Goal: Task Accomplishment & Management: Manage account settings

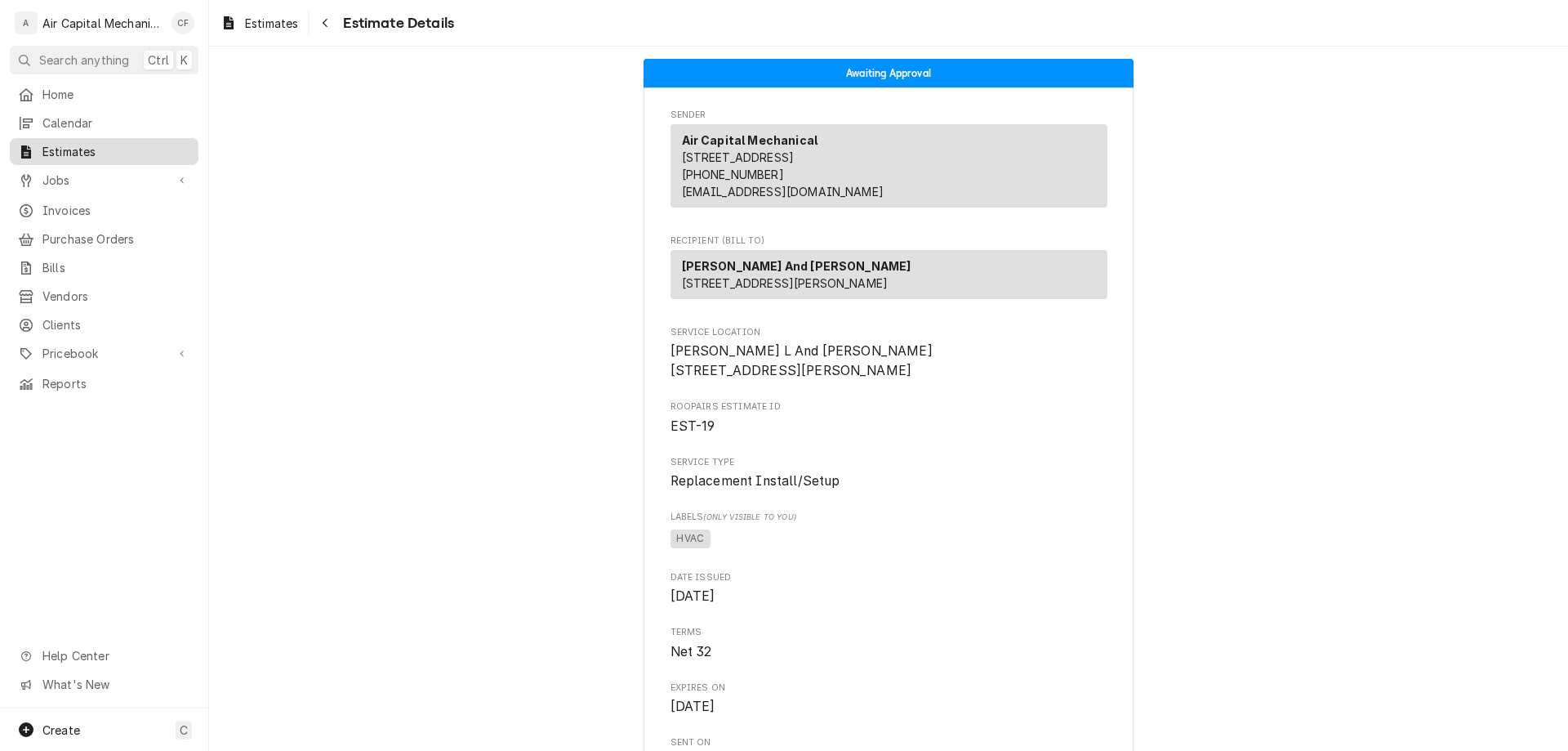
scroll to position [3117, 0]
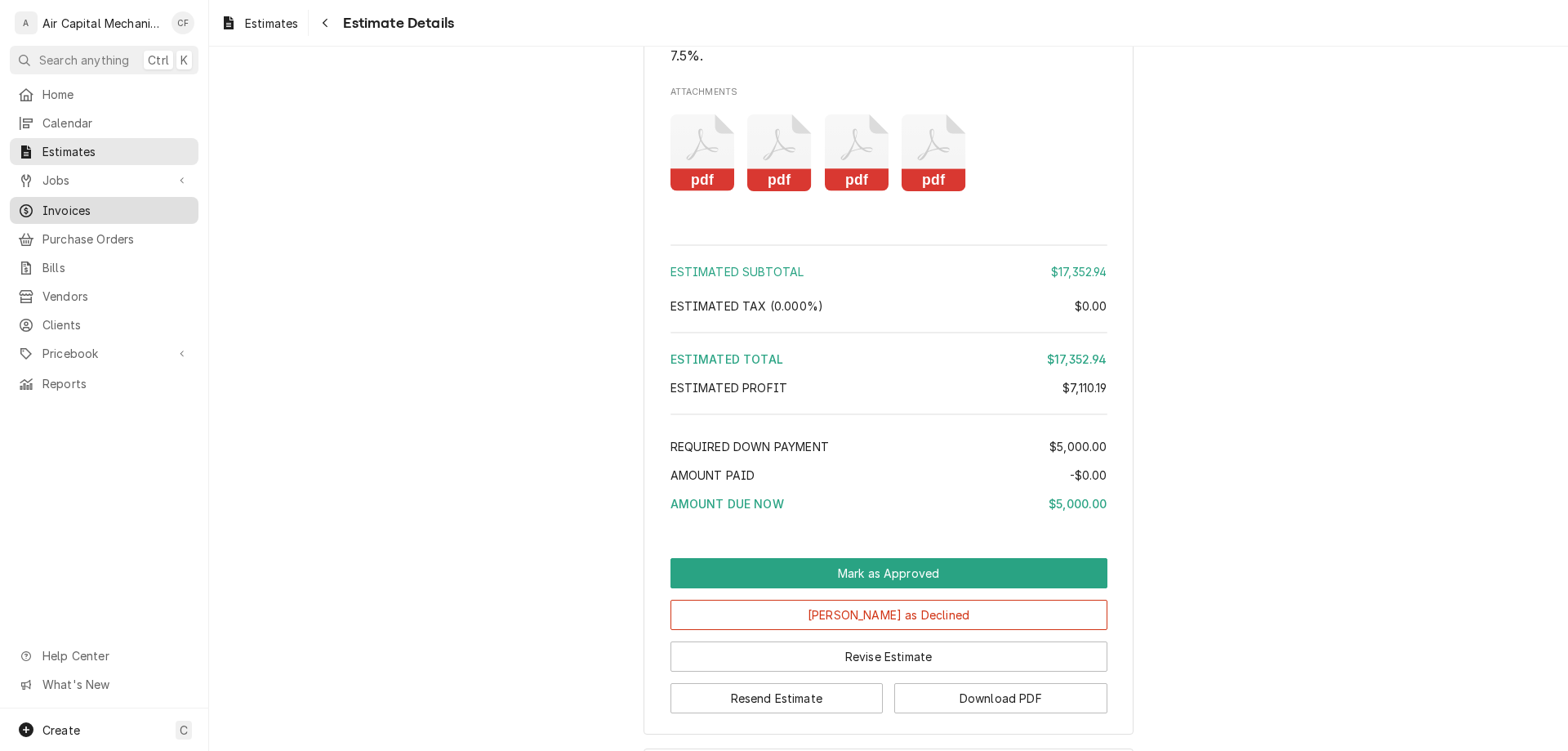
click at [97, 209] on span "Invoices" at bounding box center [116, 209] width 148 height 17
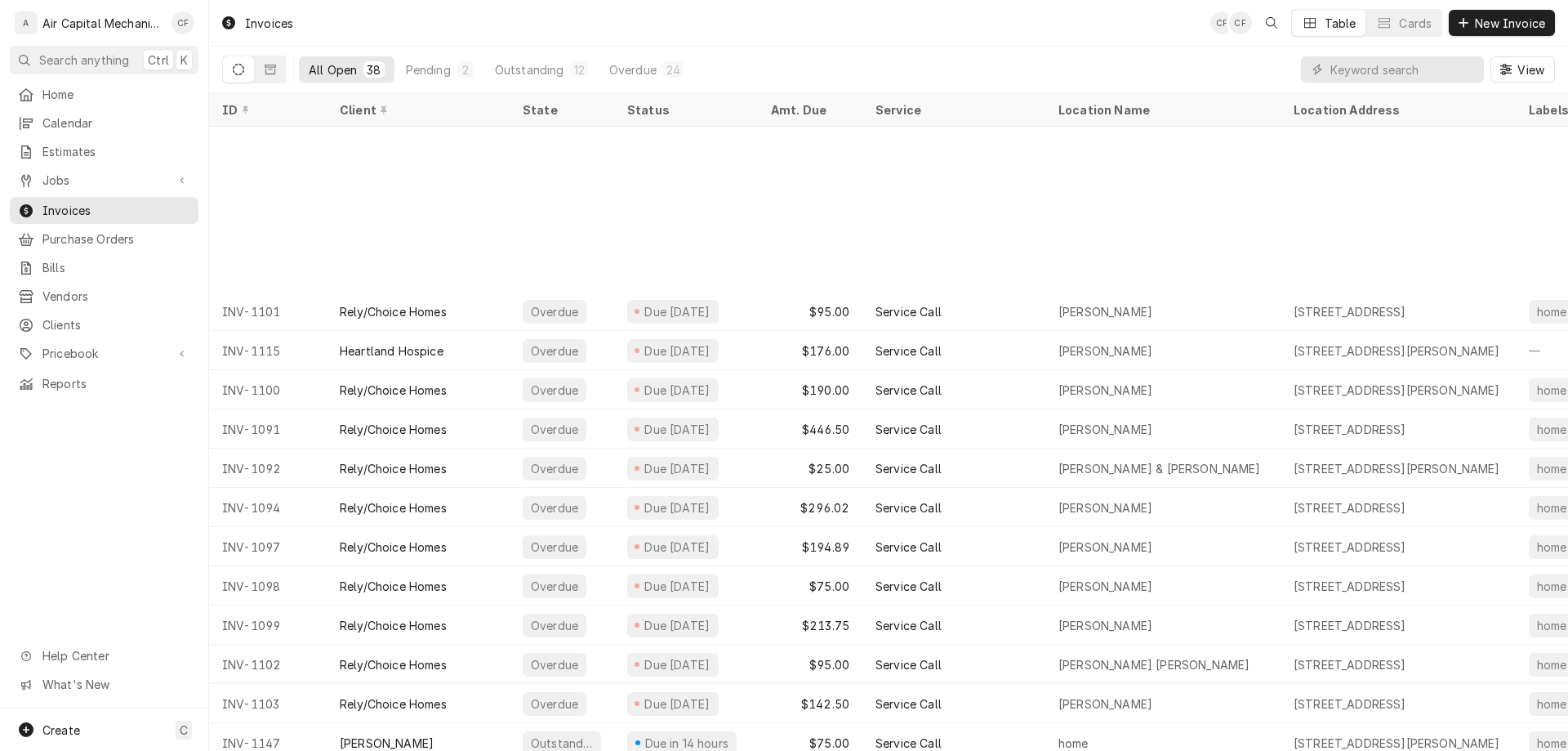
scroll to position [601, 0]
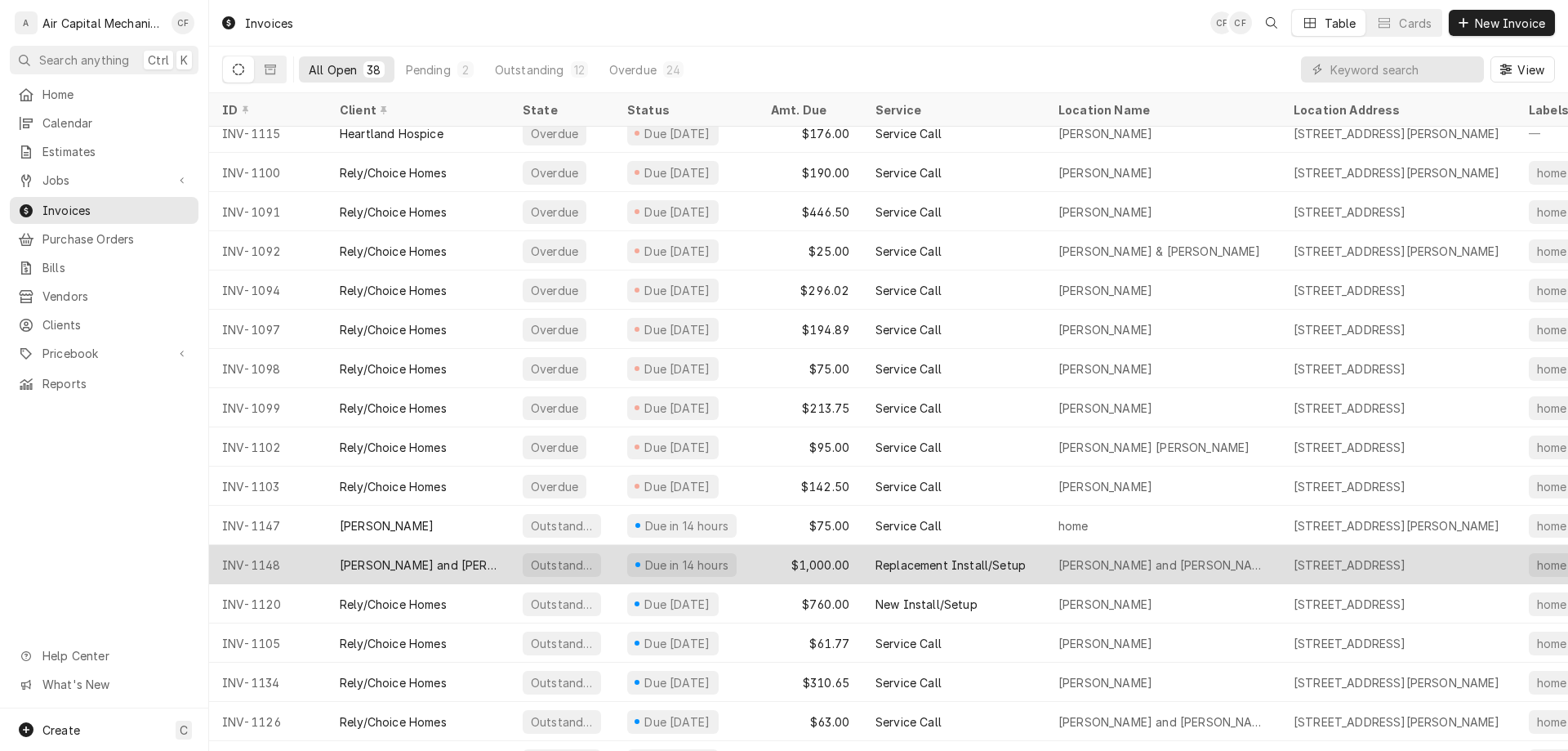
click at [813, 564] on div "$1,000.00" at bounding box center [810, 565] width 104 height 39
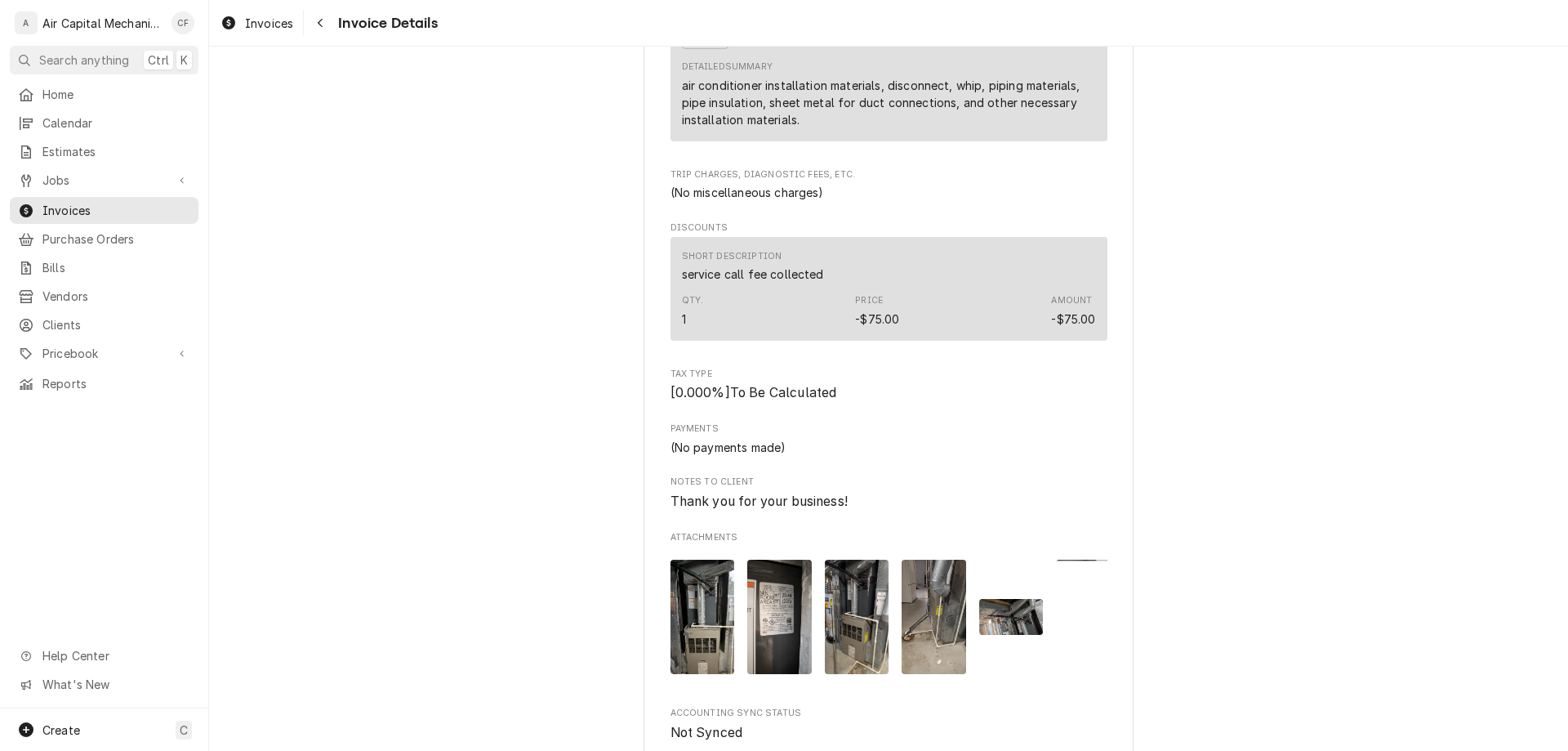
scroll to position [2116, 0]
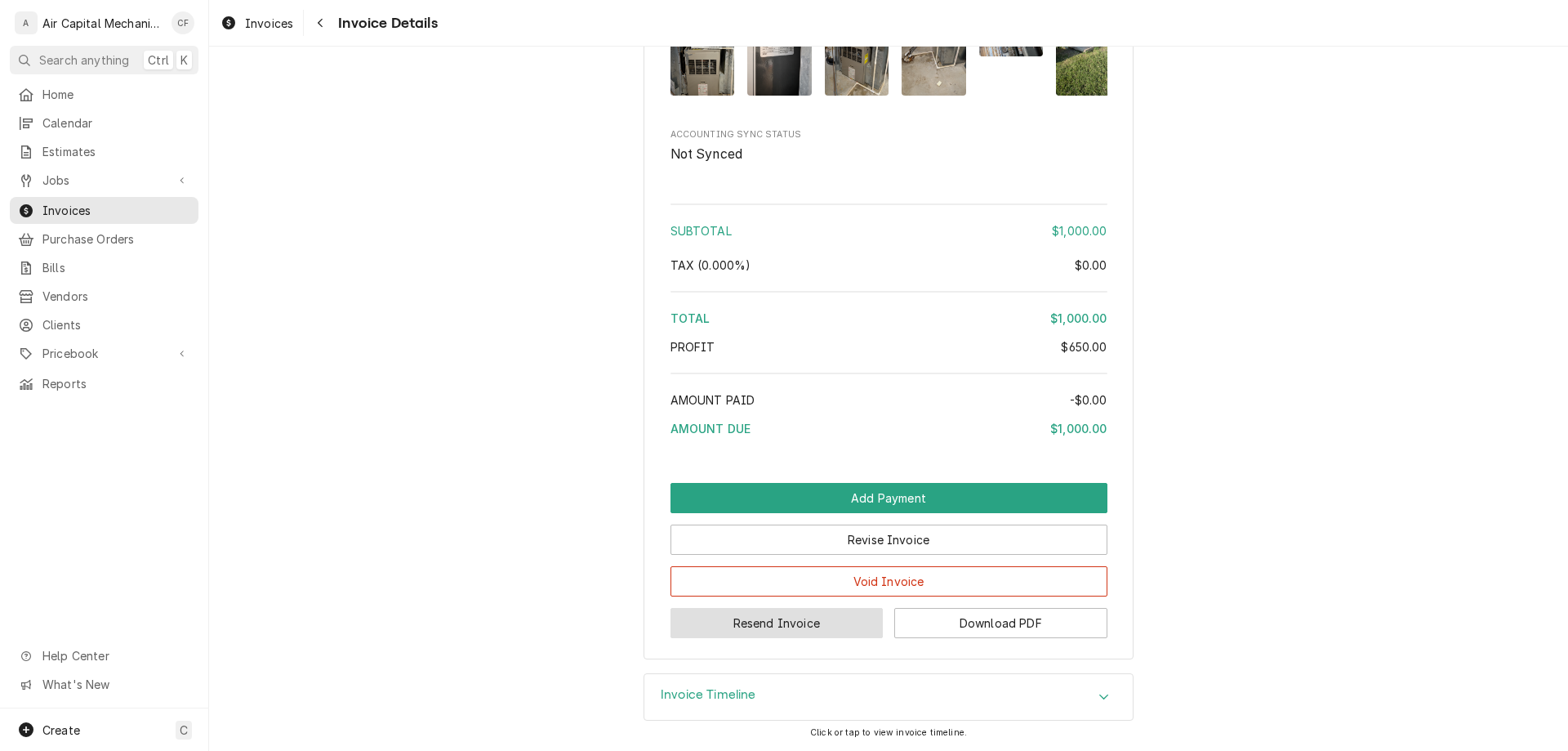
click at [807, 624] on button "Resend Invoice" at bounding box center [776, 623] width 213 height 30
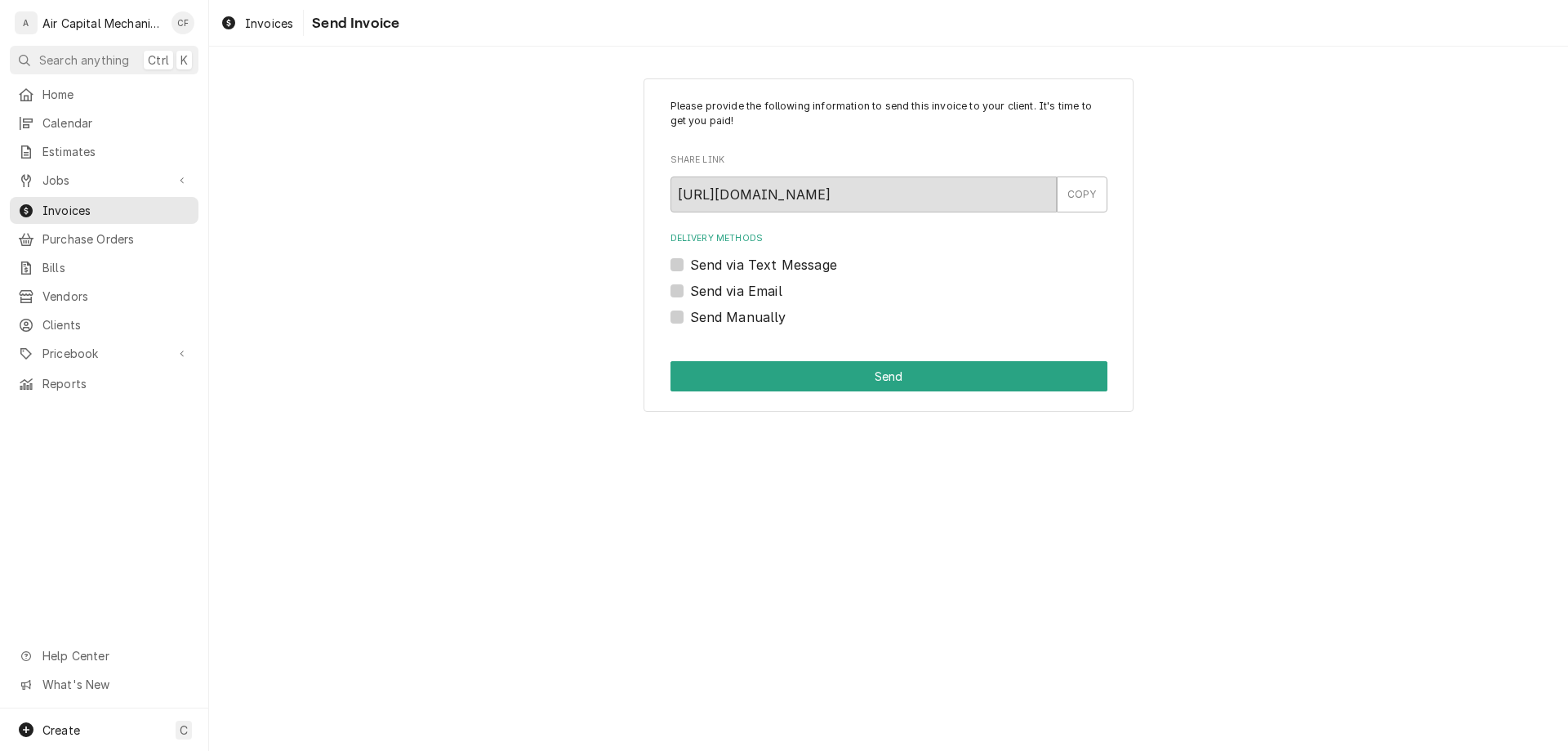
click at [778, 270] on label "Send via Text Message" at bounding box center [763, 264] width 147 height 19
click at [778, 270] on input "Send via Text Message" at bounding box center [908, 272] width 437 height 36
checkbox input "true"
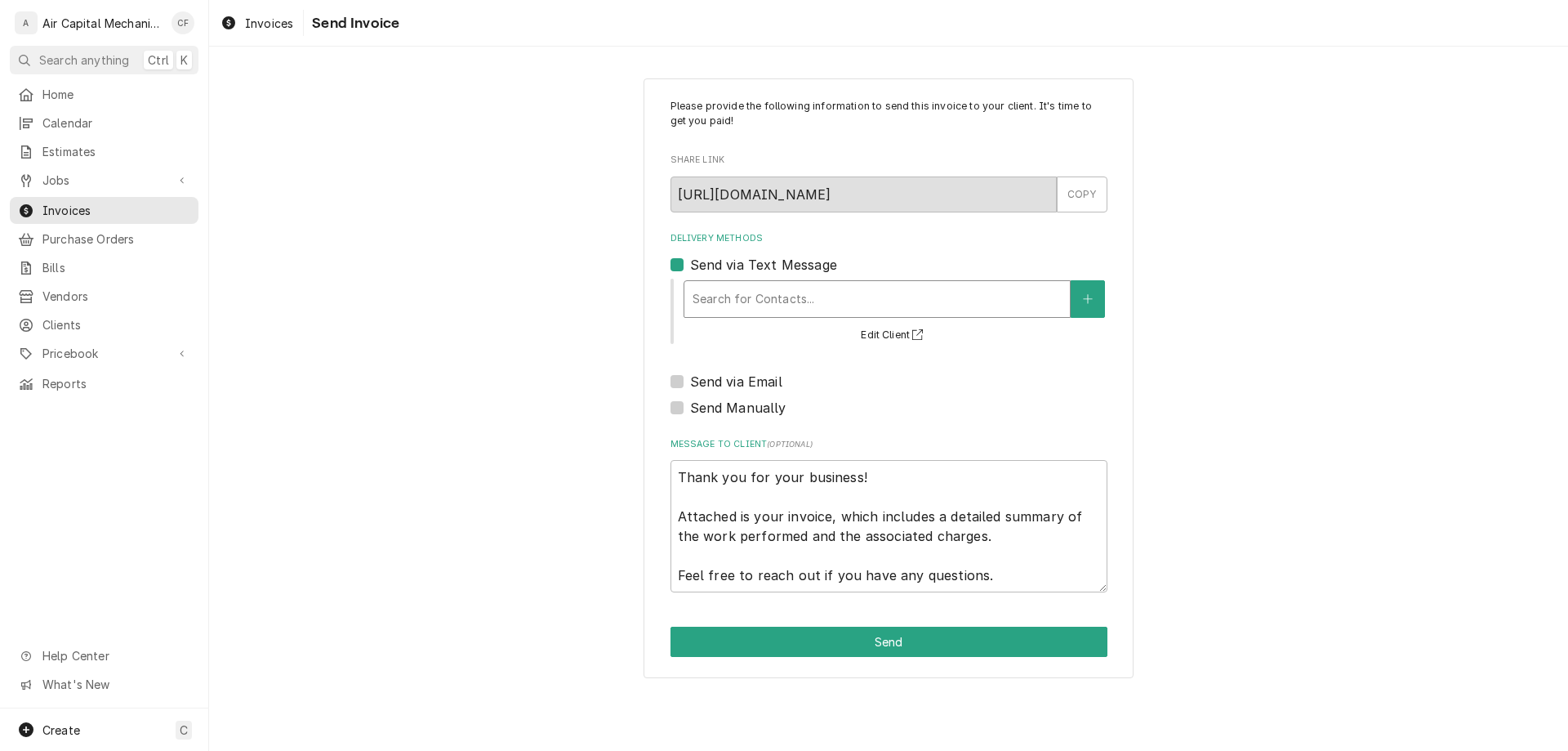
click at [770, 295] on div "Delivery Methods" at bounding box center [877, 299] width 369 height 29
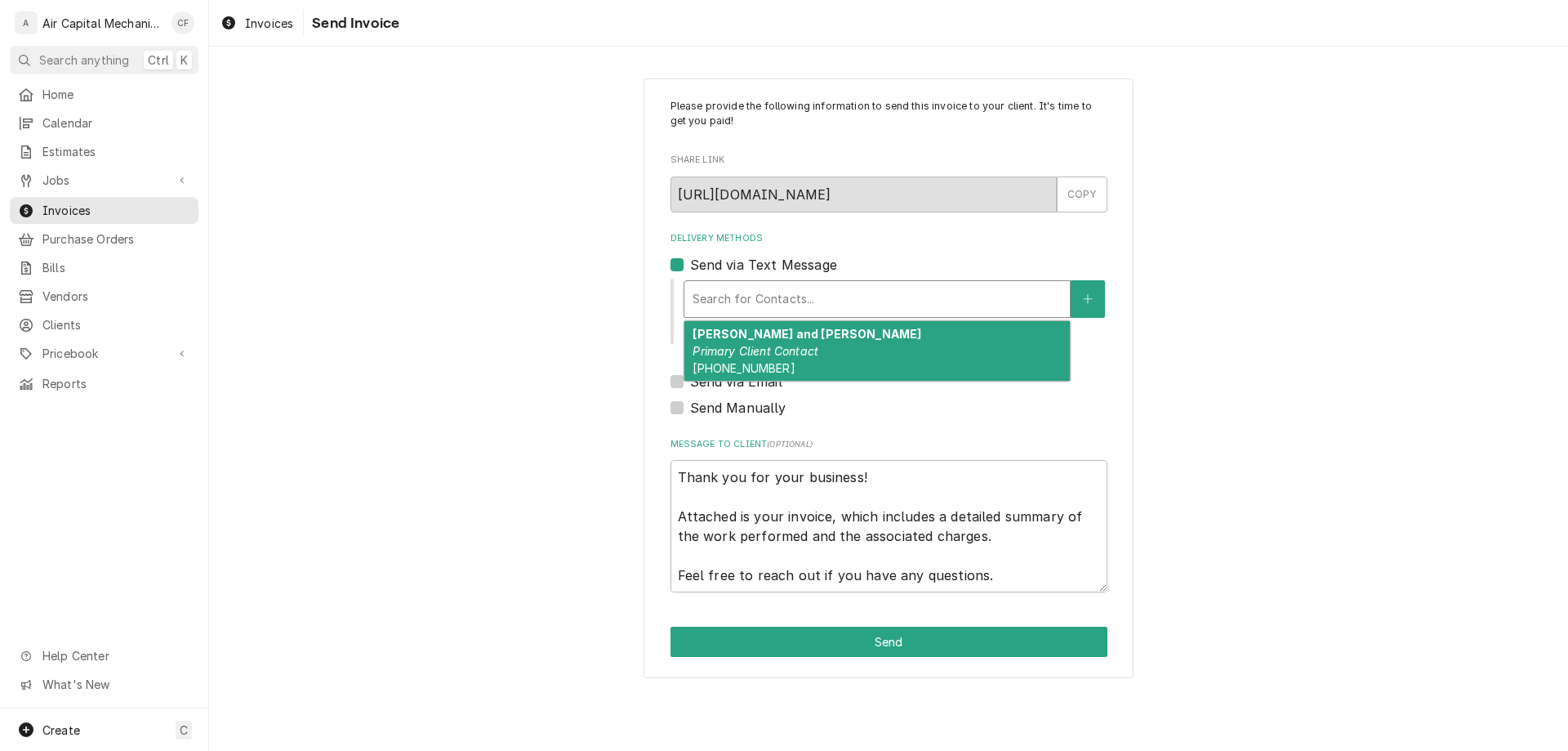
click at [770, 352] on em "Primary Client Contact" at bounding box center [755, 351] width 125 height 14
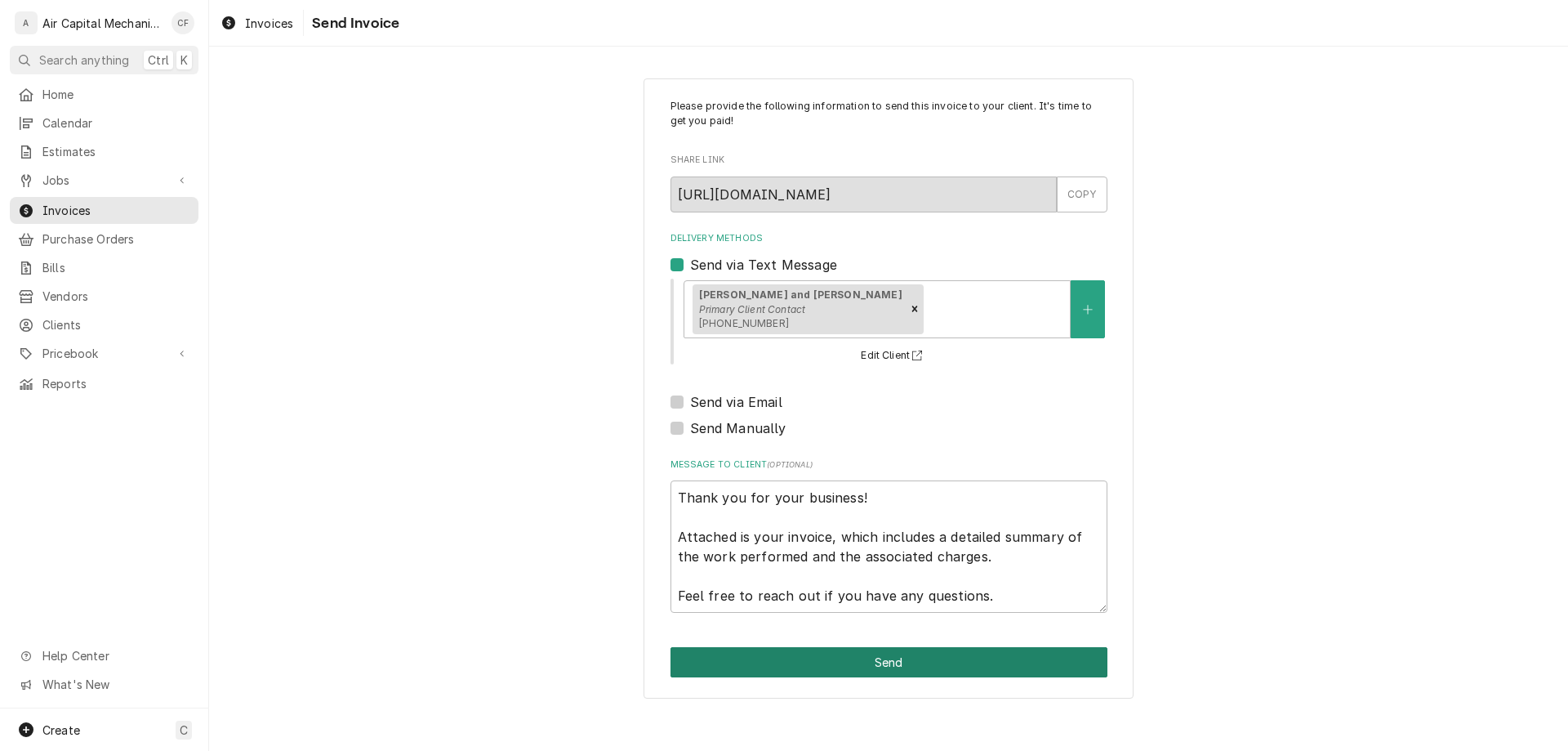
click at [799, 656] on button "Send" at bounding box center [889, 662] width 437 height 30
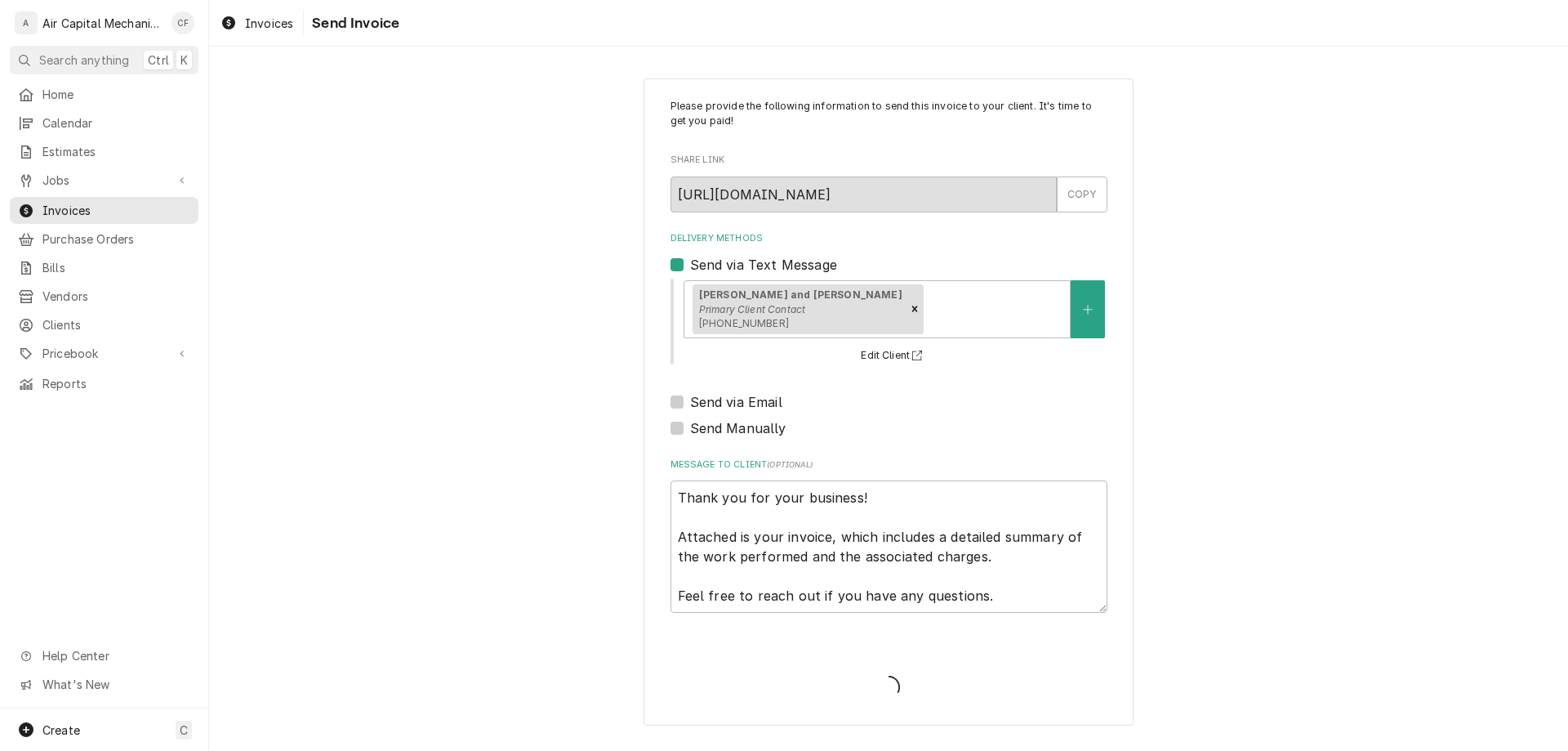
type textarea "x"
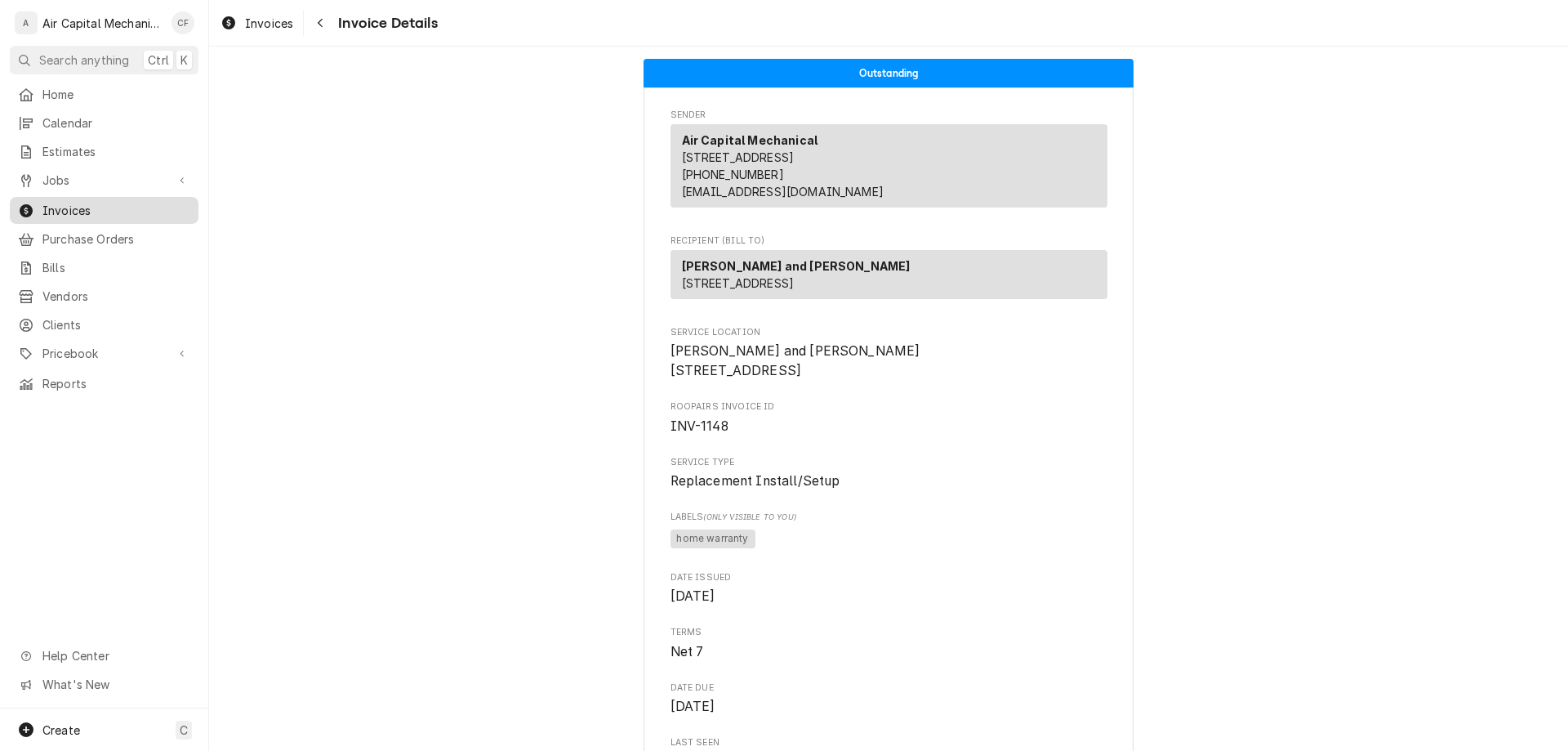
click at [58, 206] on span "Invoices" at bounding box center [116, 209] width 148 height 17
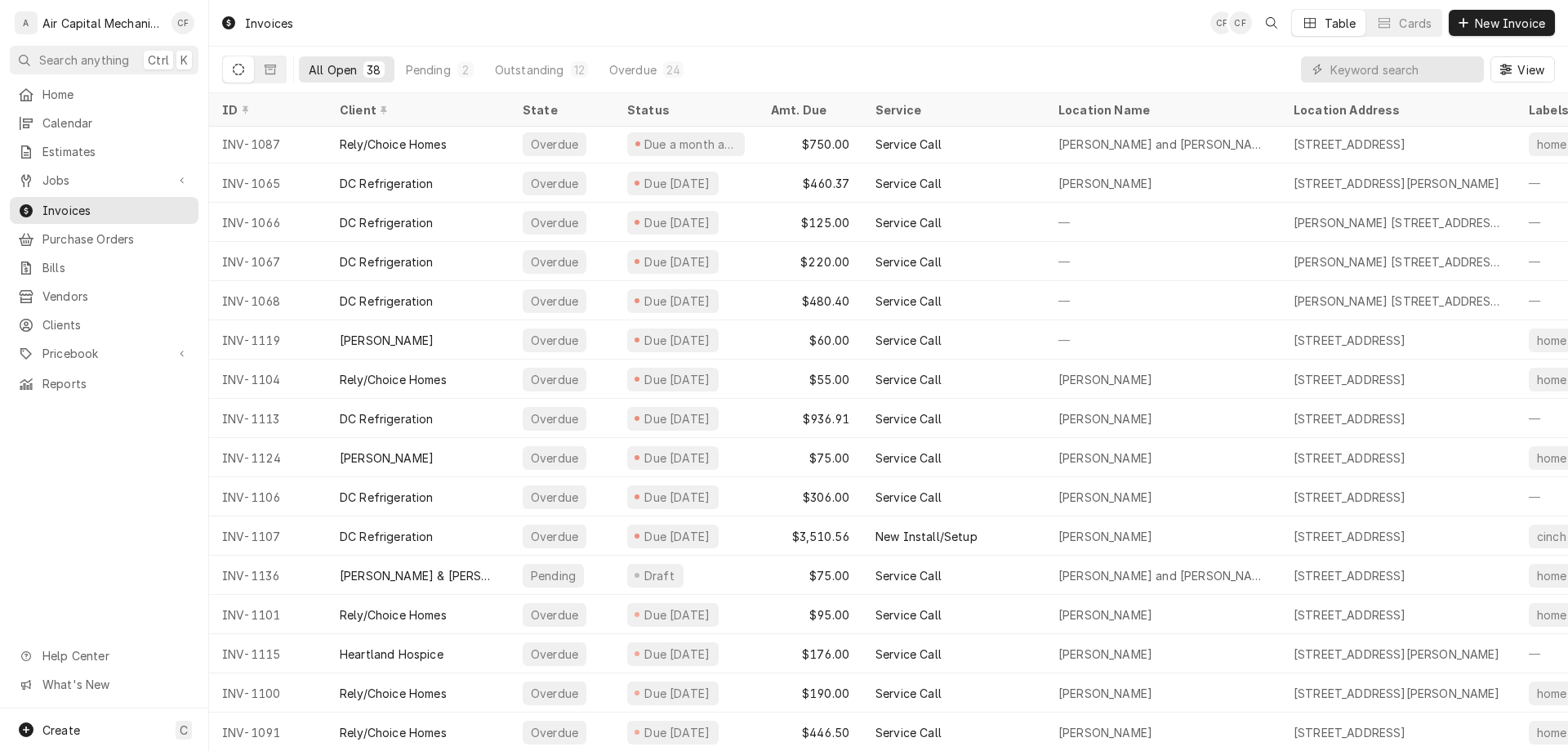
scroll to position [79, 0]
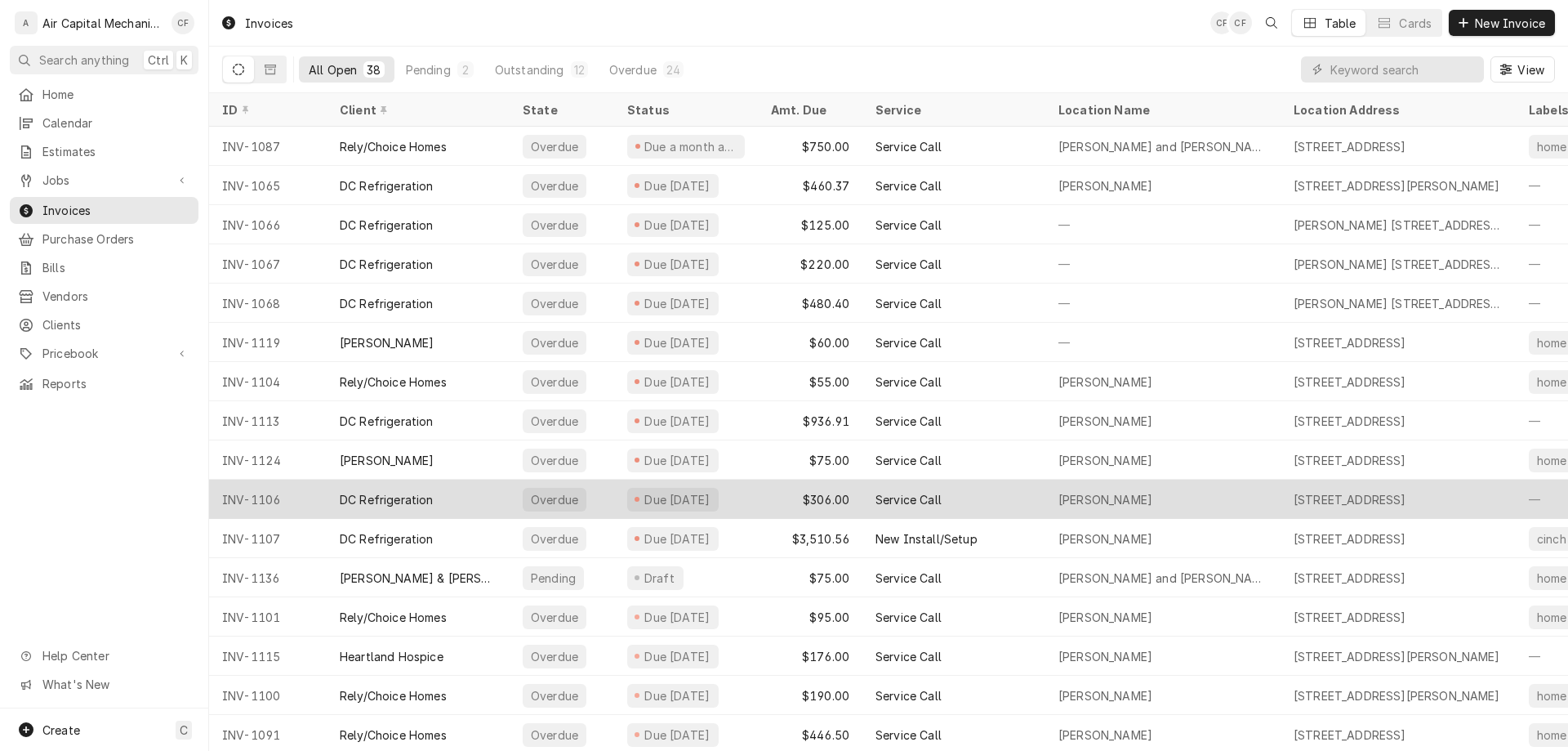
click at [294, 504] on div "INV-1106" at bounding box center [268, 499] width 117 height 39
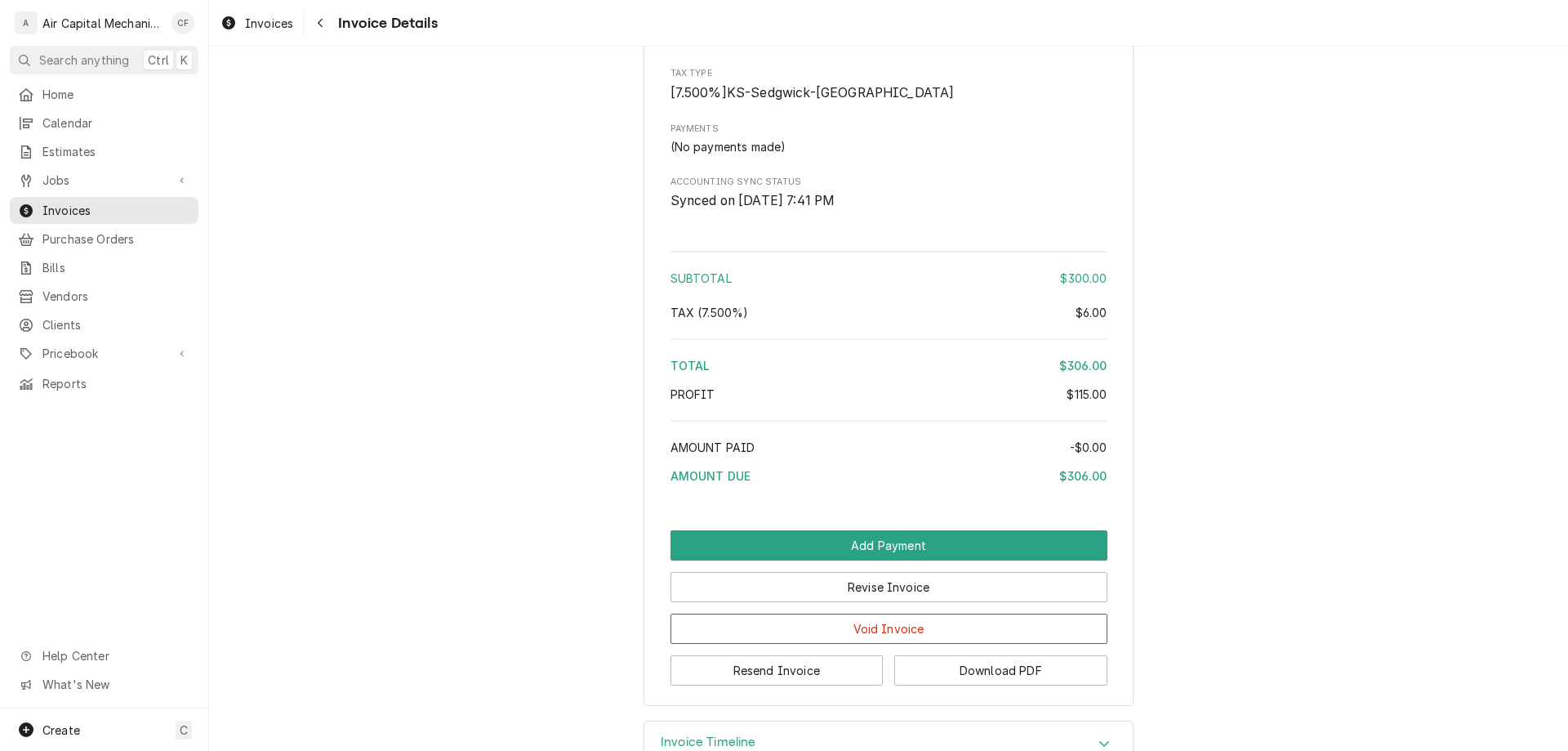
scroll to position [1863, 0]
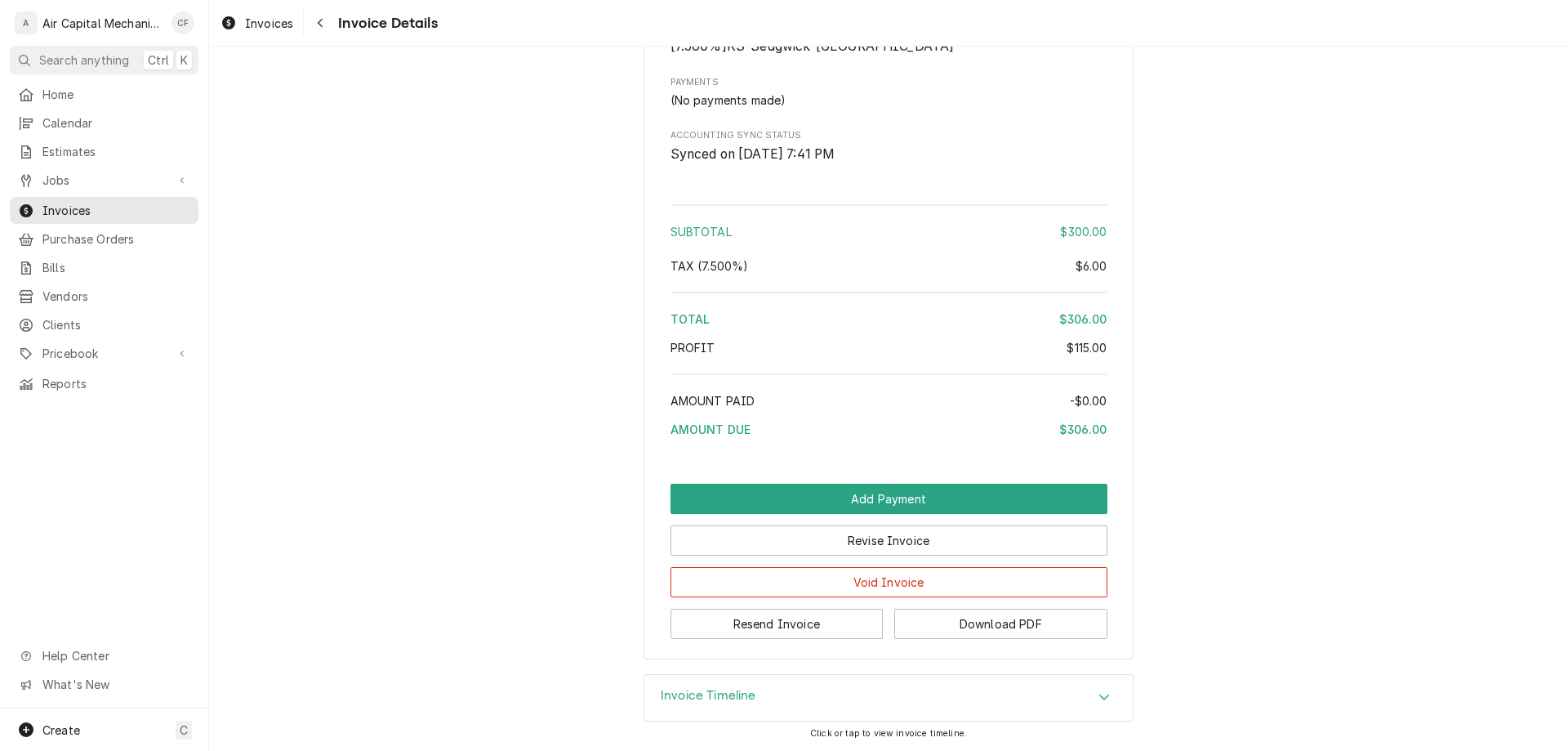
click at [826, 717] on div "Invoice Timeline" at bounding box center [889, 698] width 489 height 46
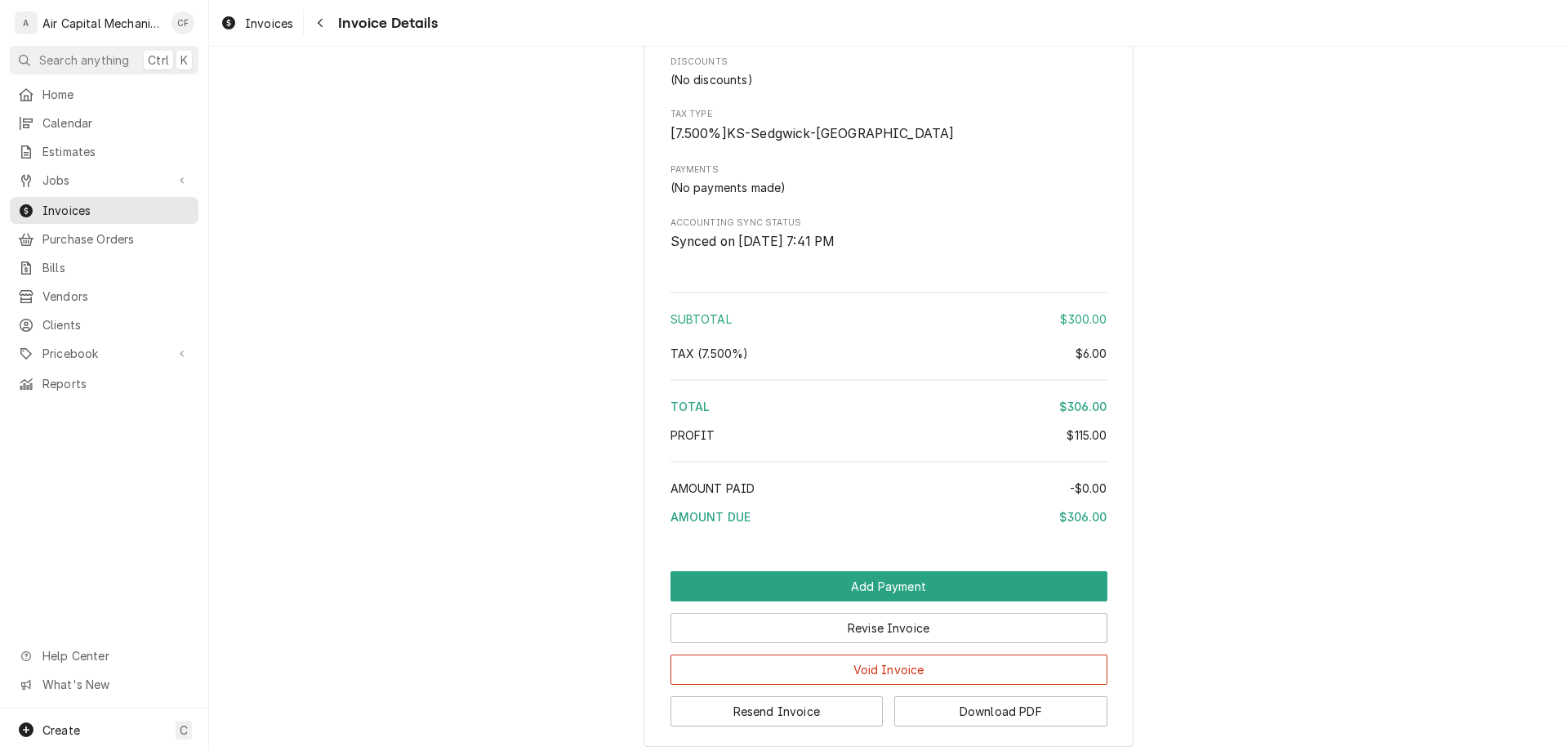
scroll to position [1707, 0]
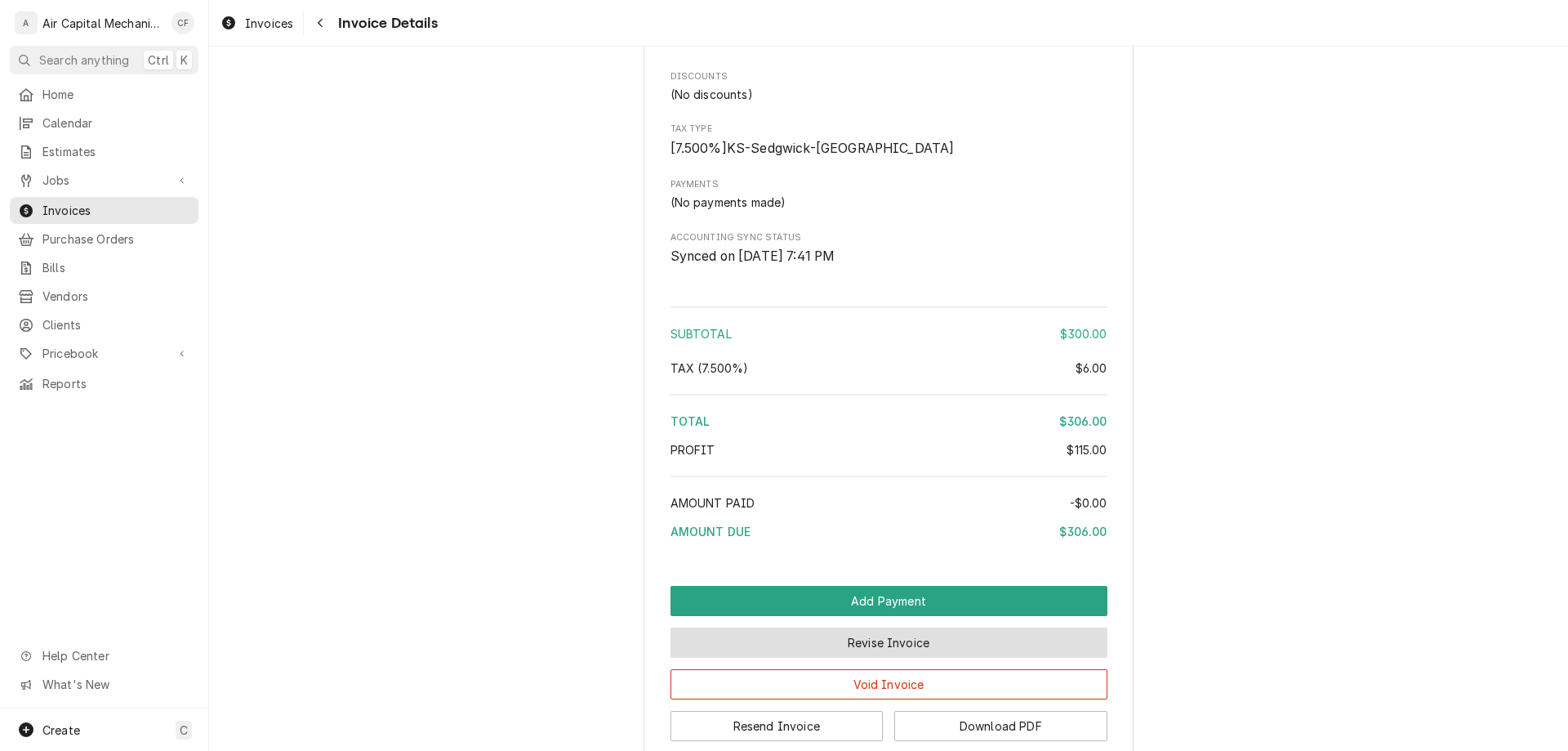
click at [832, 657] on button "Revise Invoice" at bounding box center [889, 642] width 437 height 30
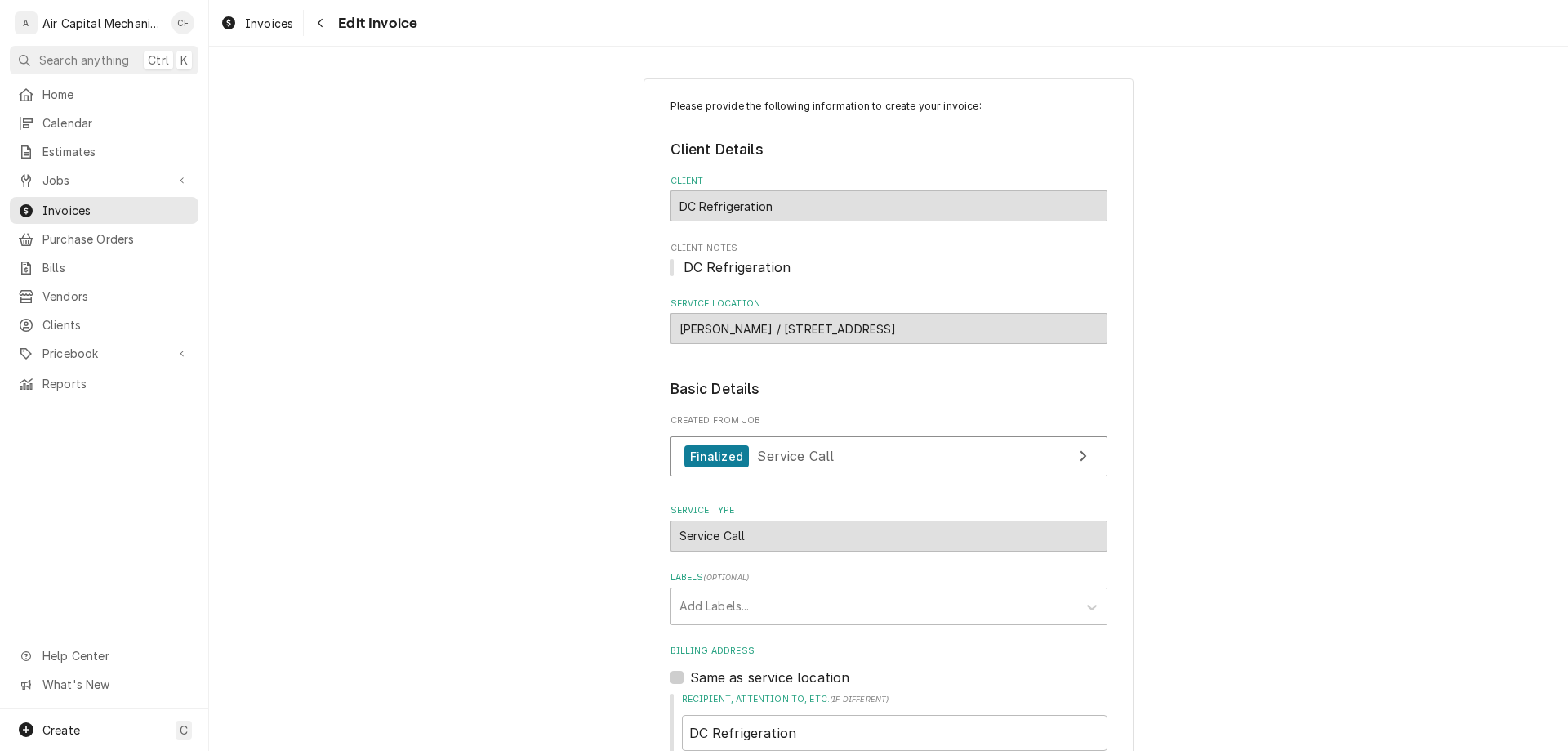
click at [786, 310] on div "Service Location [PERSON_NAME] / [STREET_ADDRESS]" at bounding box center [889, 321] width 437 height 47
click at [787, 319] on div "[PERSON_NAME] / [STREET_ADDRESS]" at bounding box center [889, 328] width 437 height 31
click at [793, 179] on label "Client" at bounding box center [889, 181] width 437 height 13
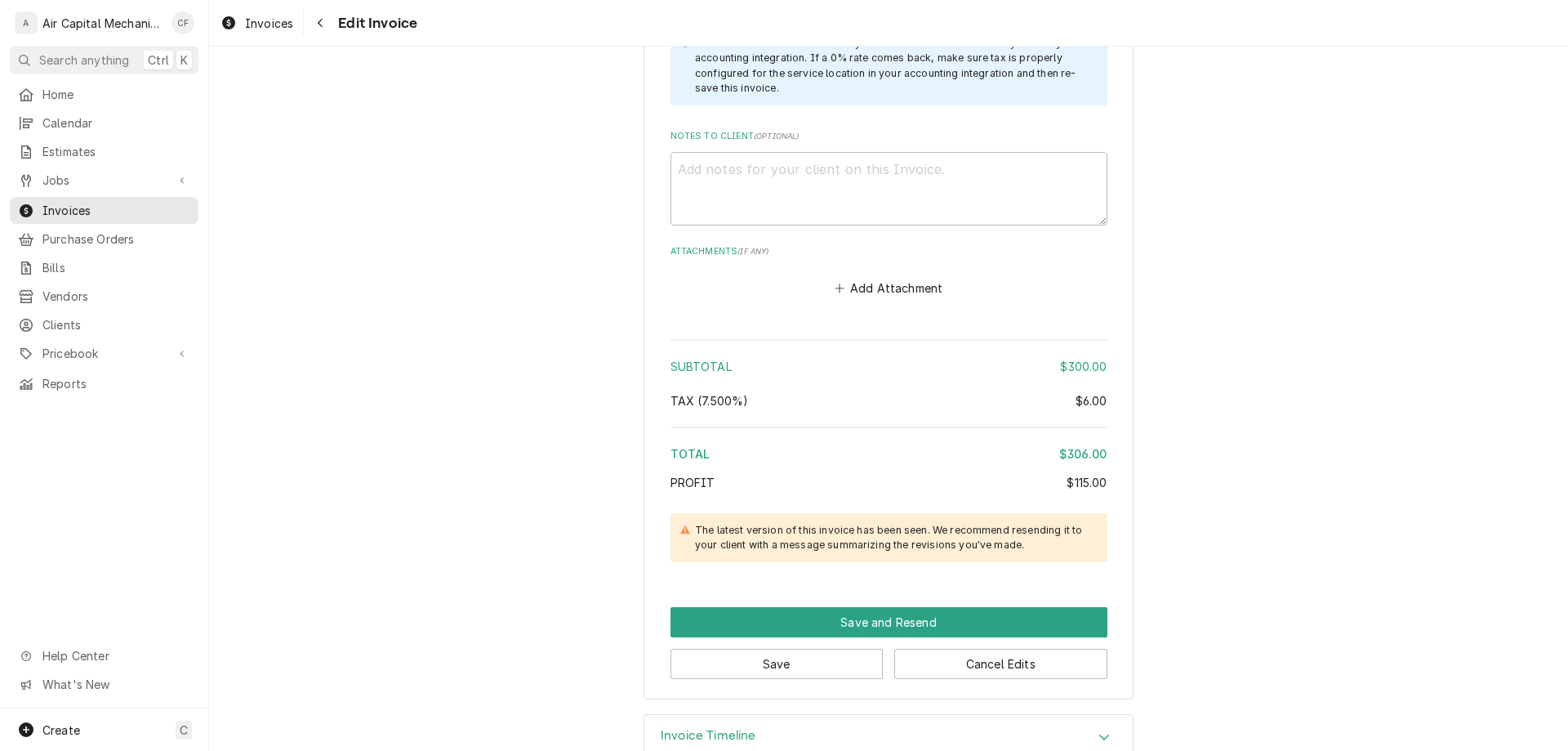
scroll to position [2644, 0]
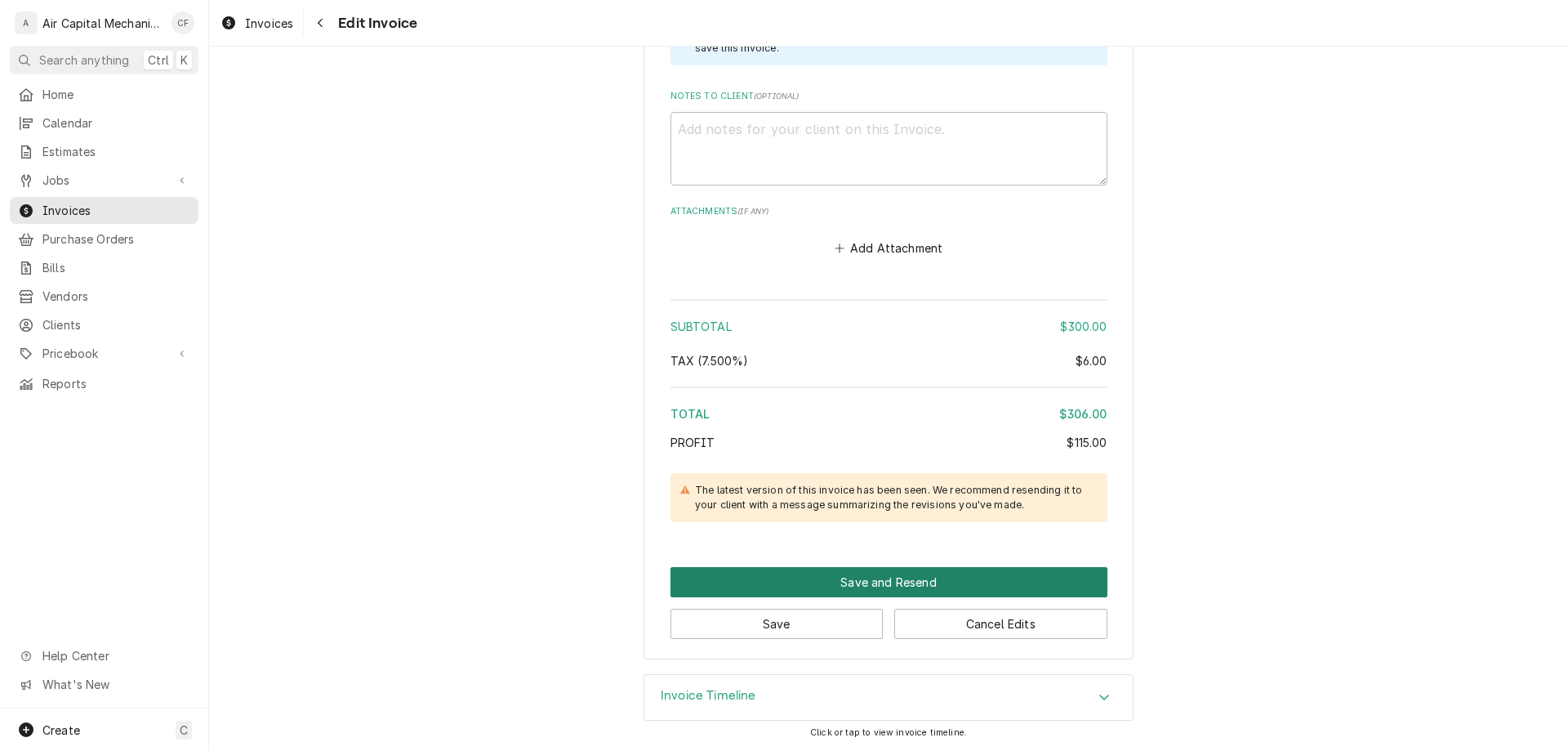
click at [788, 587] on button "Save and Resend" at bounding box center [889, 582] width 437 height 30
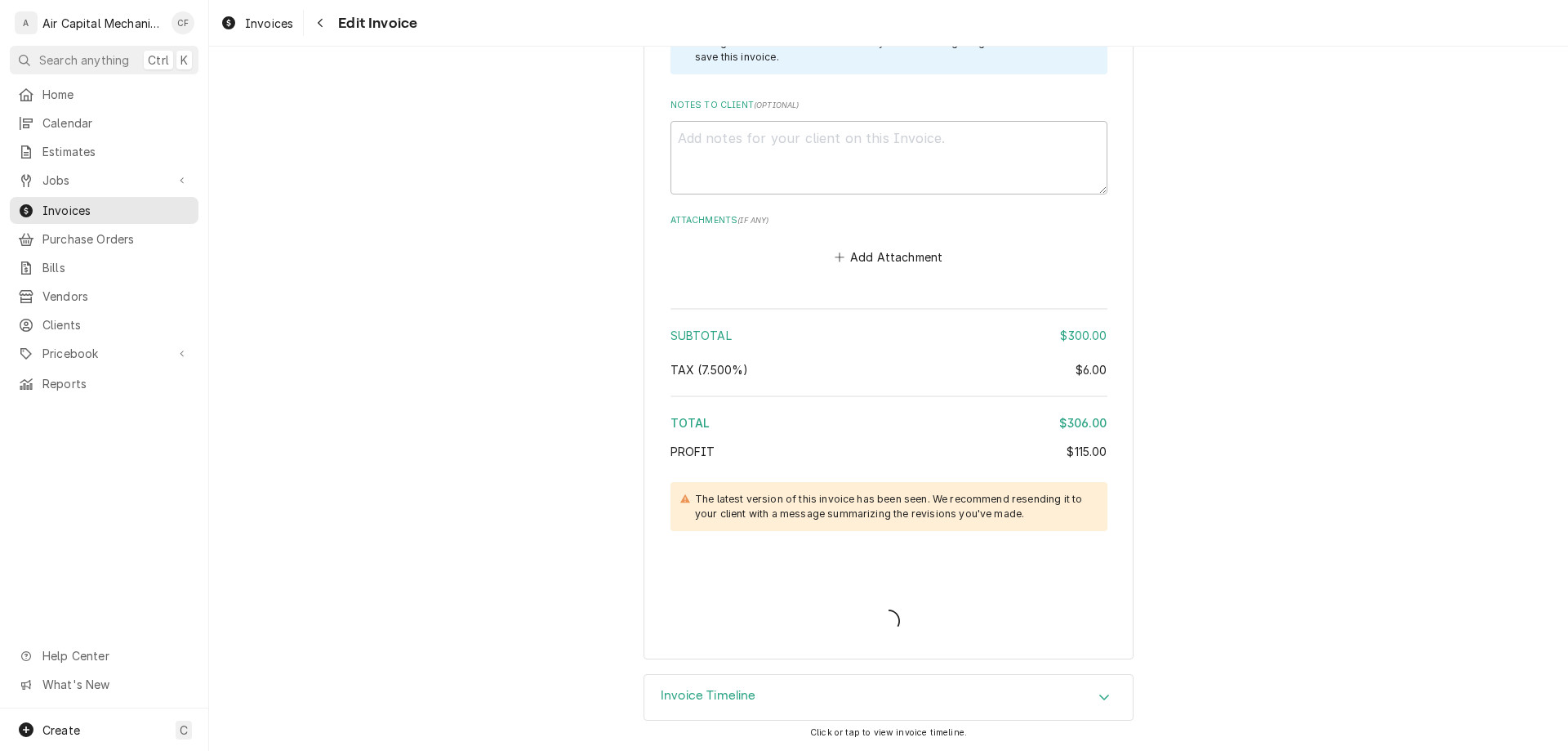
scroll to position [2635, 0]
type textarea "x"
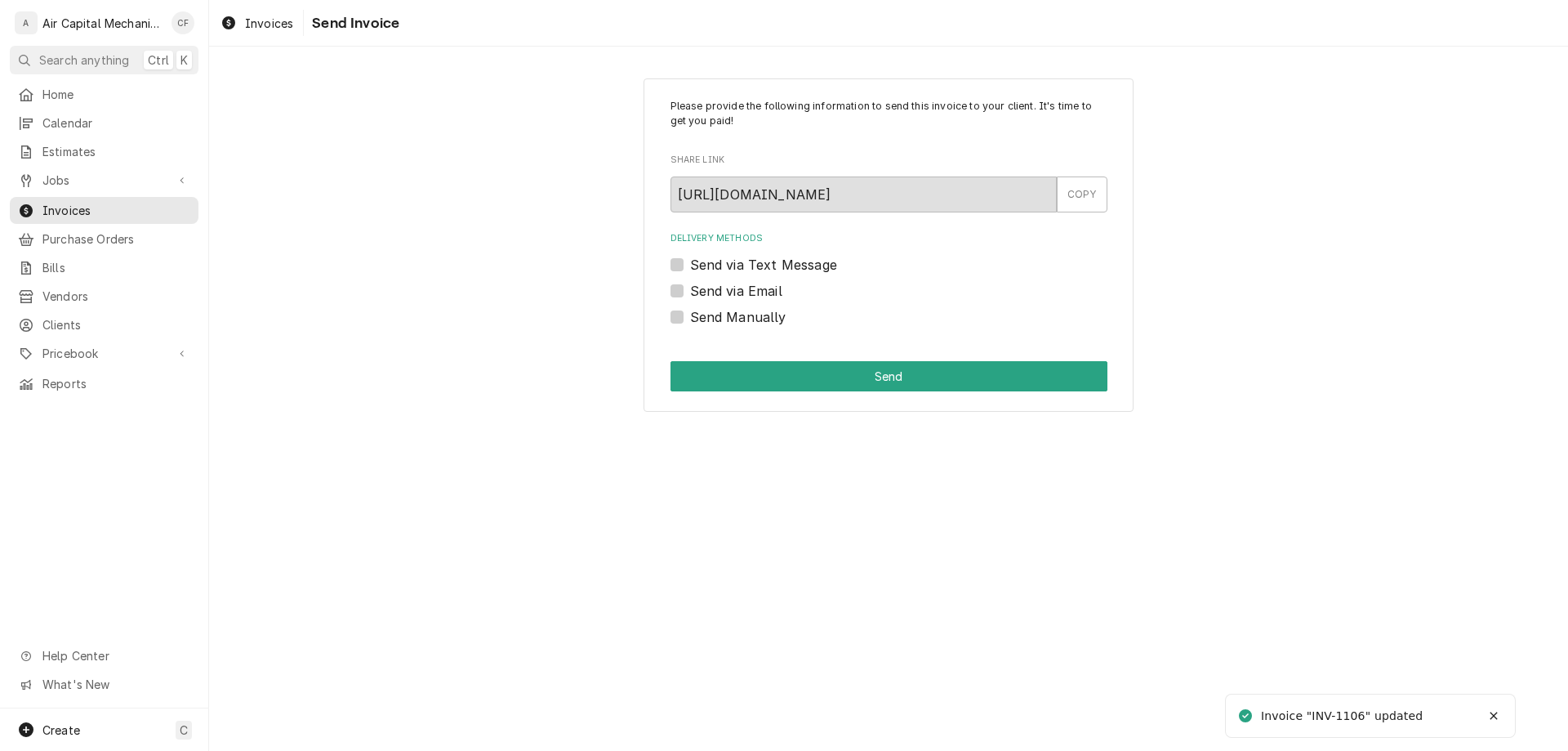
click at [731, 313] on label "Send Manually" at bounding box center [738, 317] width 96 height 19
click at [731, 313] on input "Send Manually" at bounding box center [908, 325] width 437 height 36
checkbox input "true"
click at [786, 269] on label "Send via Text Message" at bounding box center [763, 264] width 147 height 19
click at [786, 269] on input "Send via Text Message" at bounding box center [908, 272] width 437 height 36
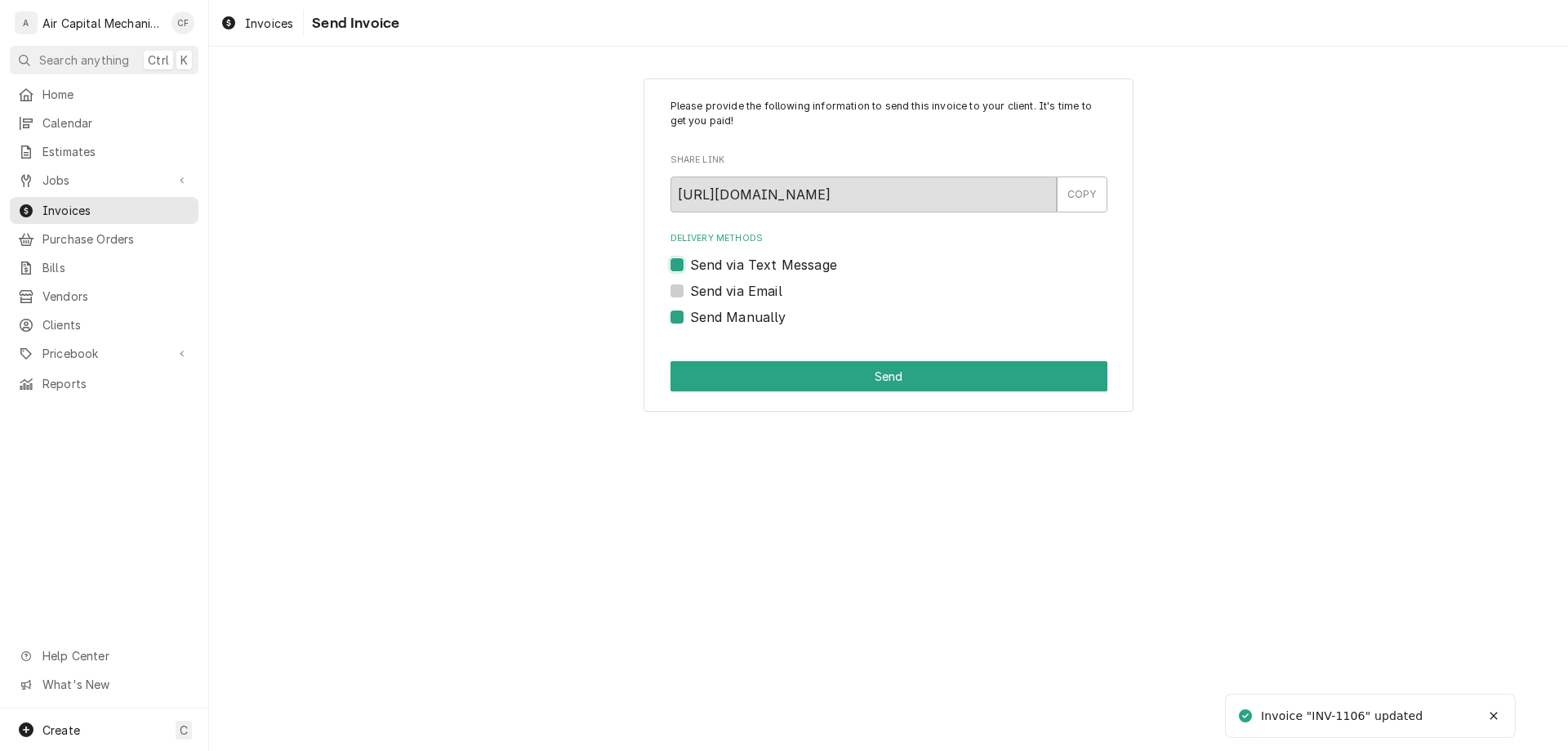
checkbox input "true"
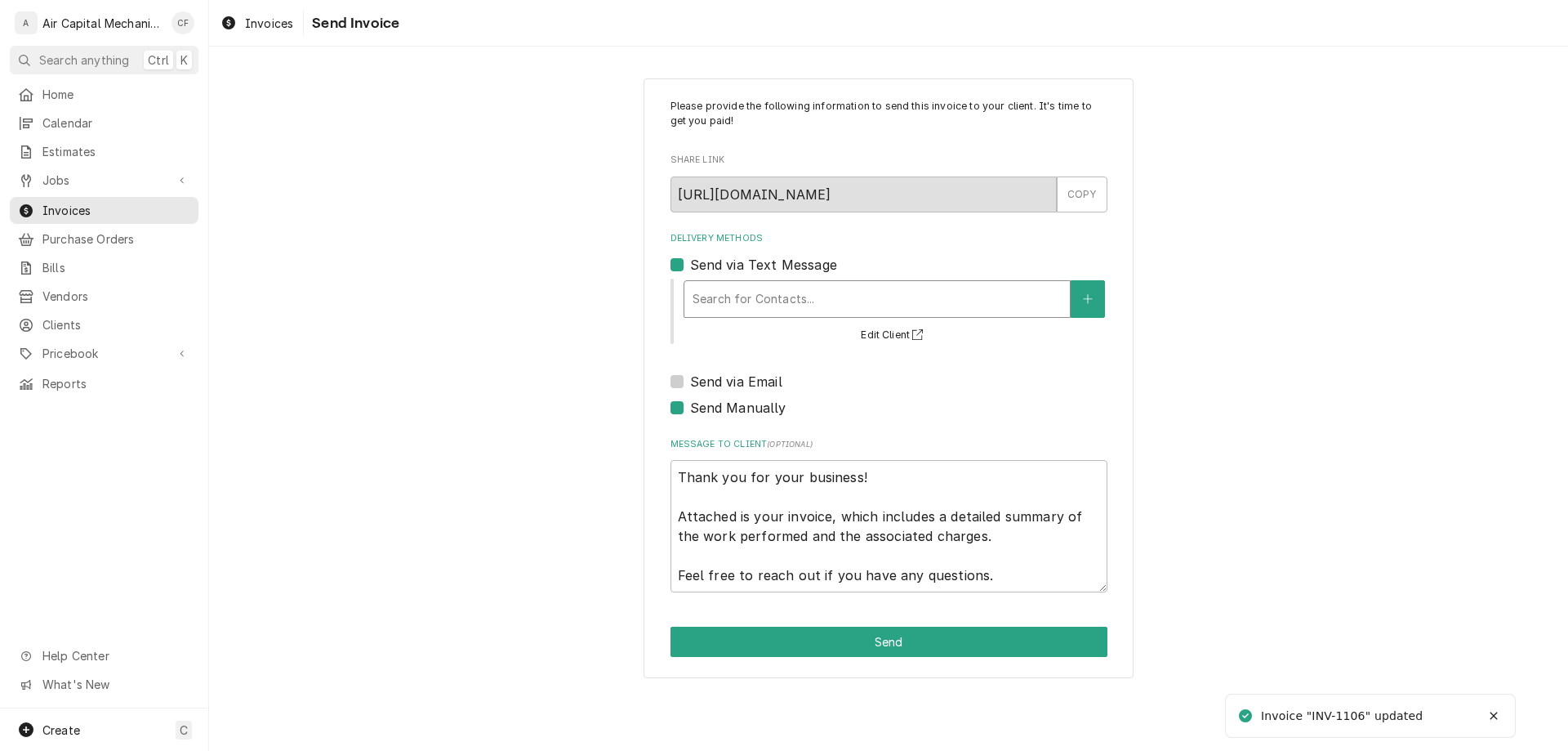
type textarea "x"
click at [771, 300] on div "Delivery Methods" at bounding box center [877, 299] width 369 height 29
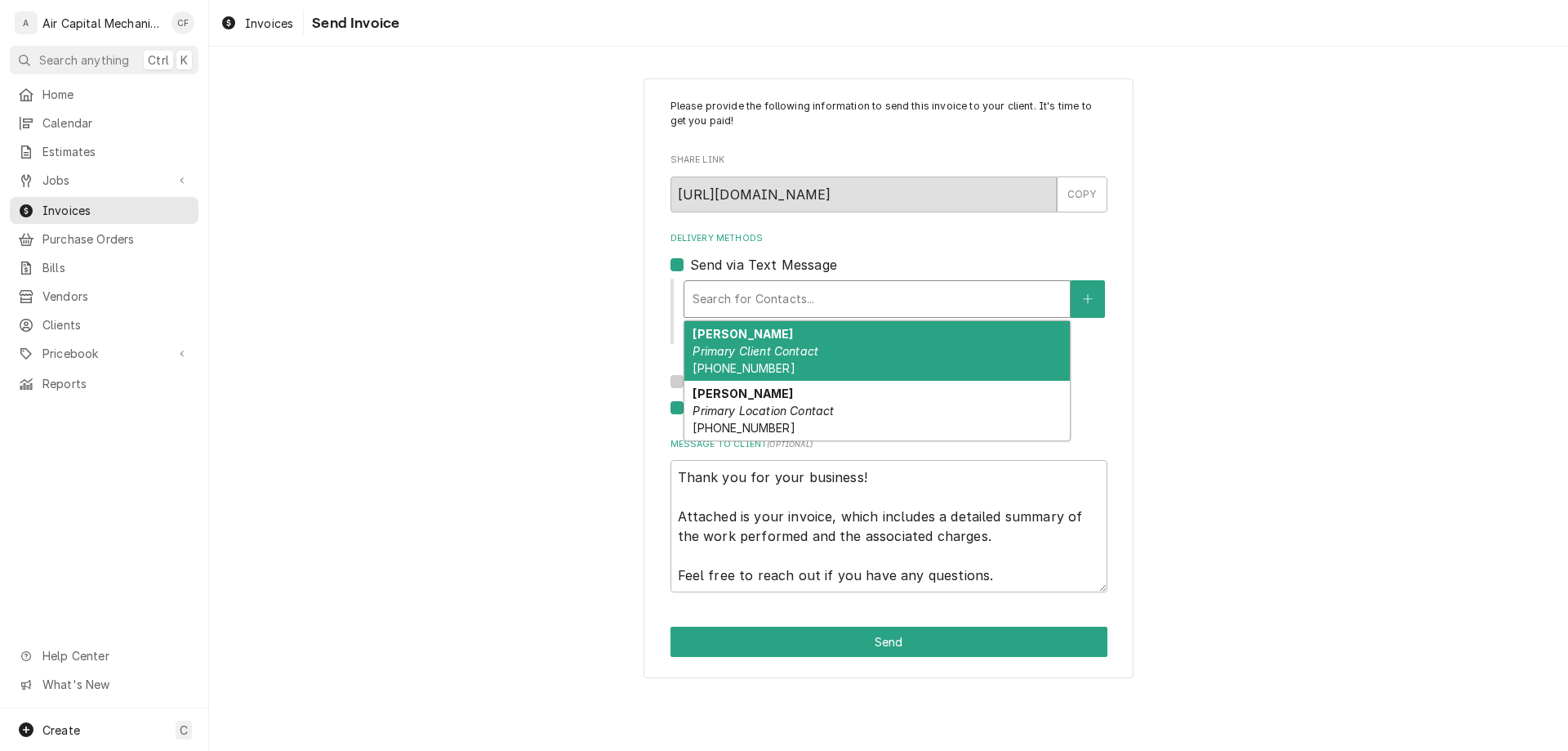
click at [782, 263] on label "Send via Text Message" at bounding box center [763, 264] width 147 height 19
click at [782, 263] on input "Send via Text Message" at bounding box center [908, 272] width 437 height 36
checkbox input "false"
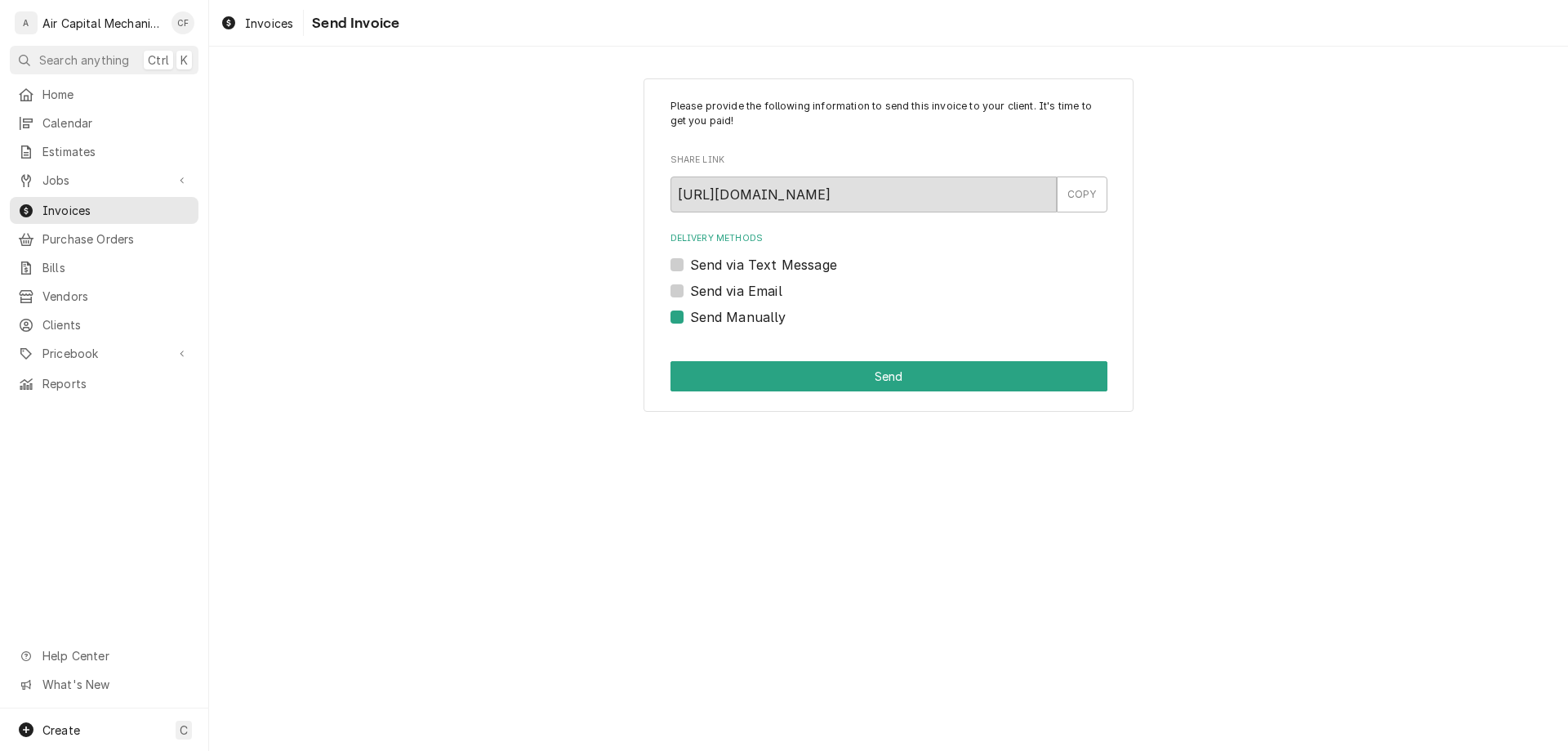
click at [761, 299] on label "Send via Email" at bounding box center [736, 291] width 92 height 19
click at [761, 299] on input "Send via Email" at bounding box center [908, 299] width 437 height 36
checkbox input "true"
type textarea "x"
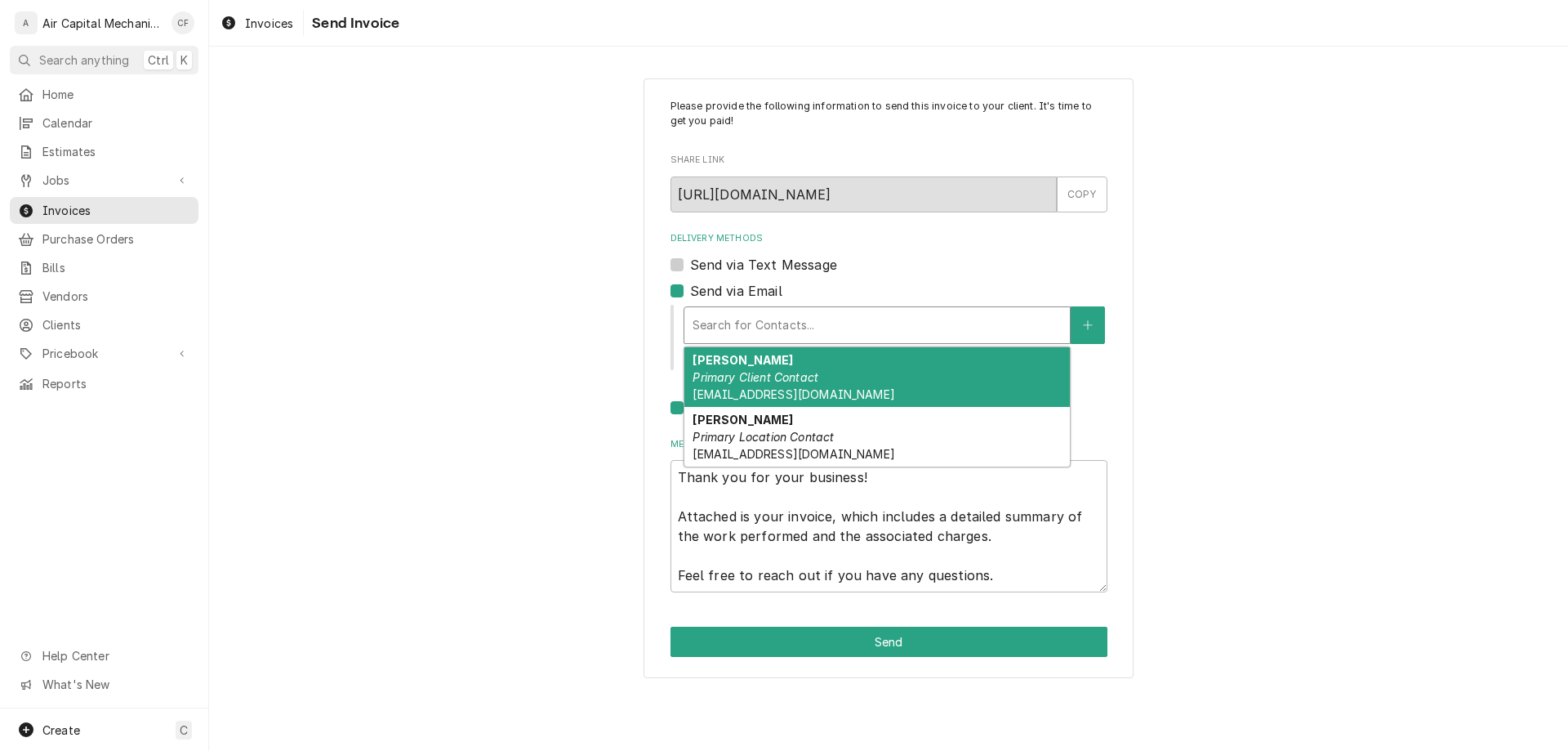
click at [765, 317] on div "Delivery Methods" at bounding box center [877, 324] width 369 height 29
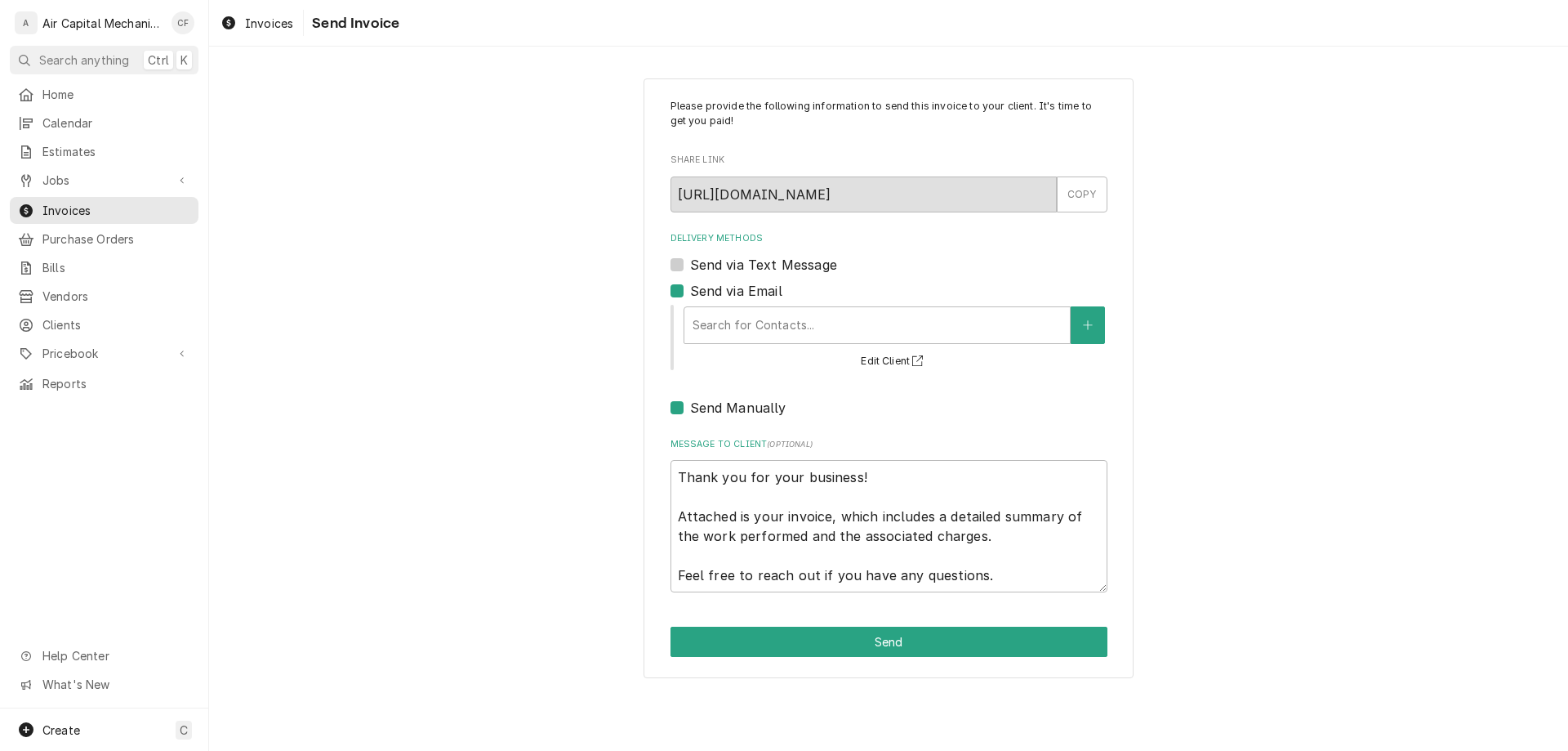
click at [777, 298] on label "Send via Email" at bounding box center [736, 291] width 92 height 19
click at [777, 298] on input "Send via Email" at bounding box center [908, 299] width 437 height 36
checkbox input "false"
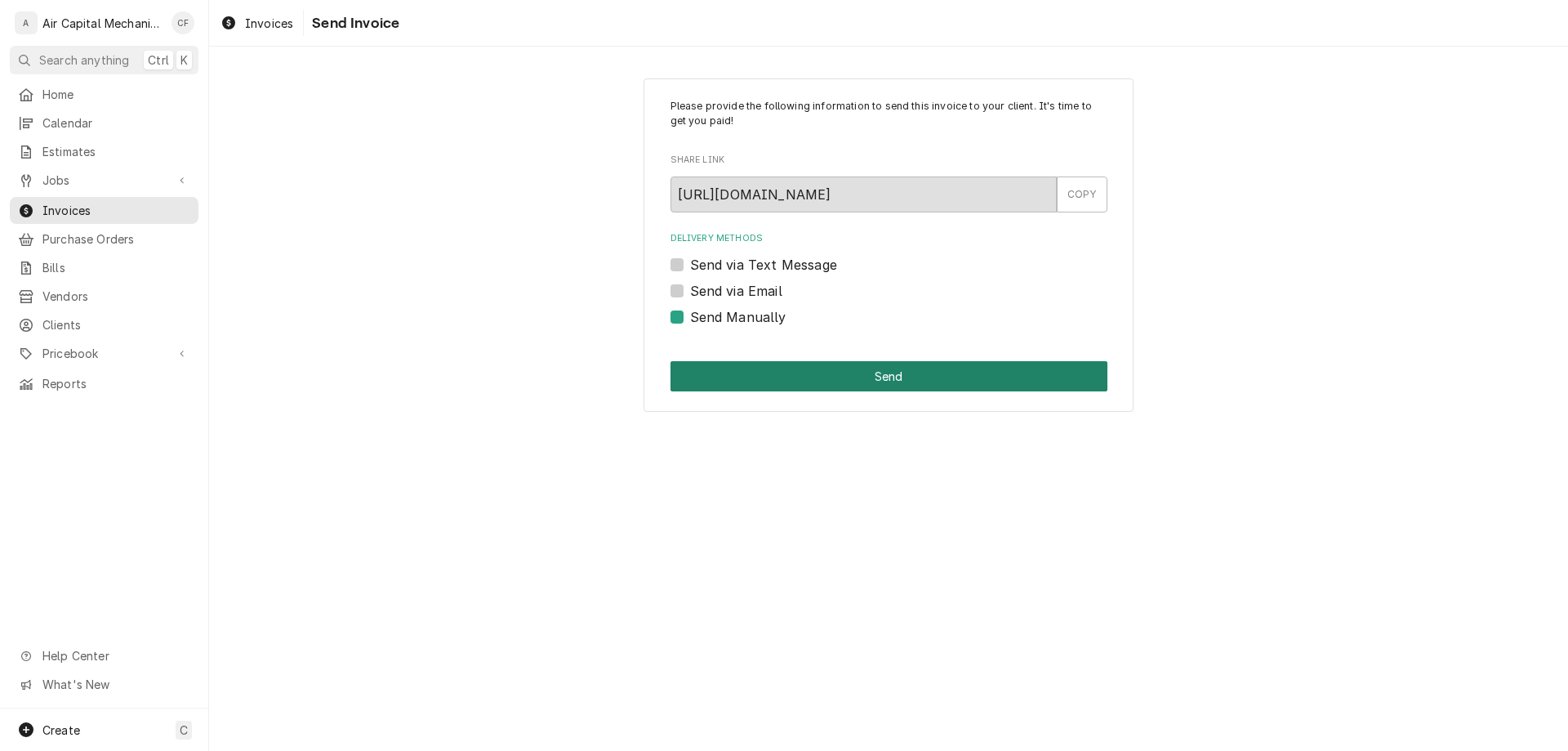
click at [769, 376] on button "Send" at bounding box center [889, 376] width 437 height 30
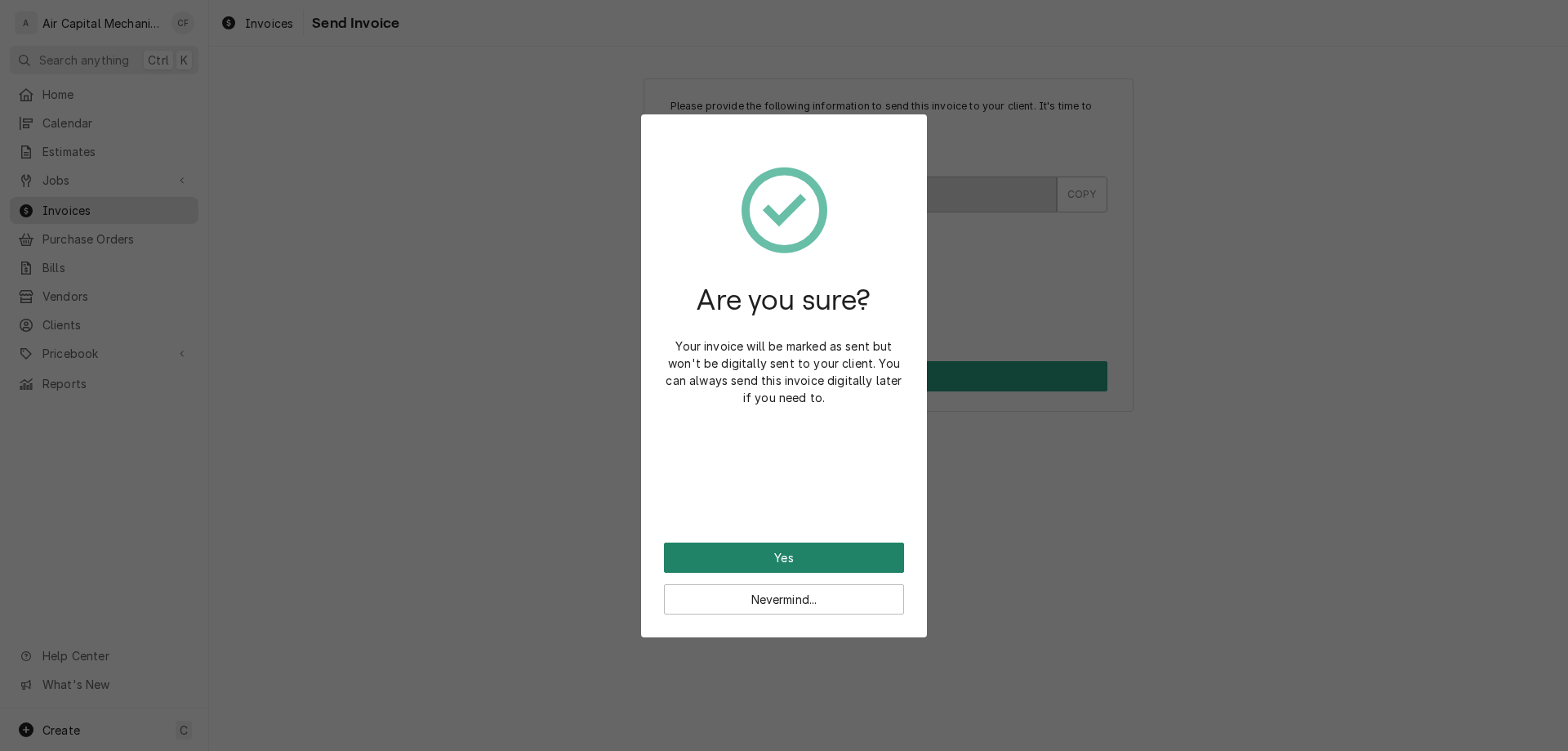
click at [739, 554] on button "Yes" at bounding box center [784, 558] width 240 height 30
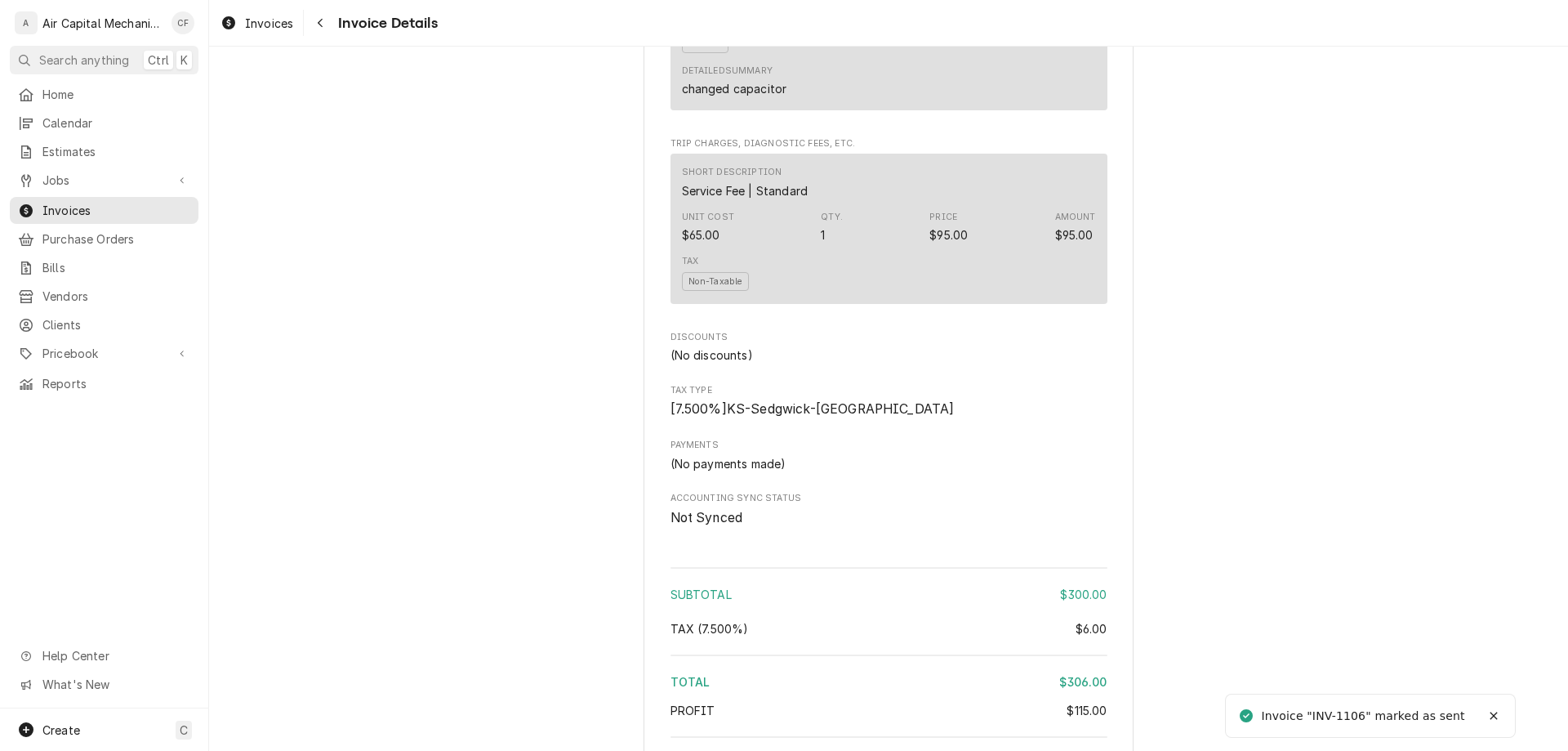
scroll to position [1808, 0]
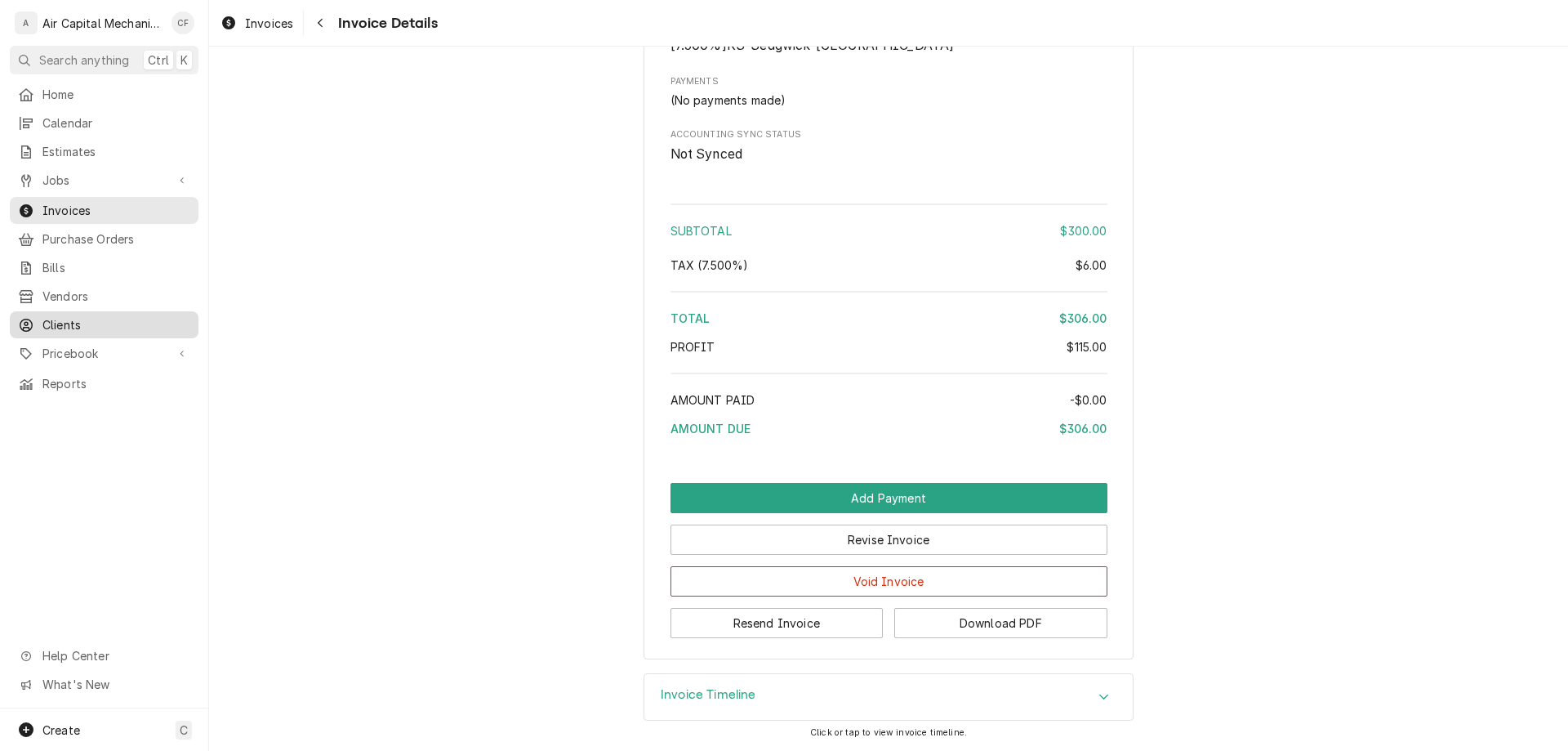
click at [118, 318] on span "Clients" at bounding box center [116, 324] width 148 height 17
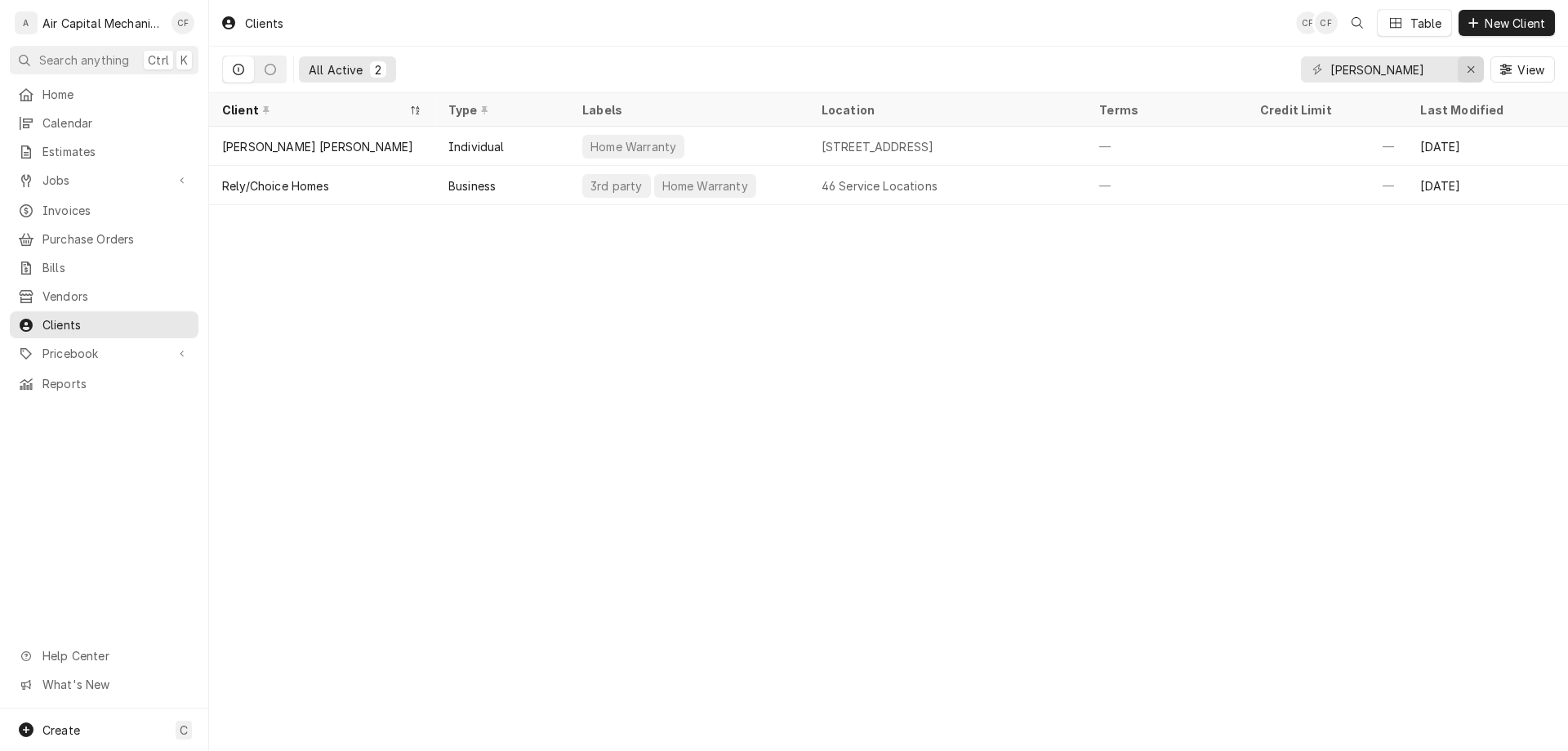
click at [1485, 71] on div "cooper View" at bounding box center [1428, 70] width 254 height 46
click at [1478, 74] on div "Erase input" at bounding box center [1471, 69] width 16 height 16
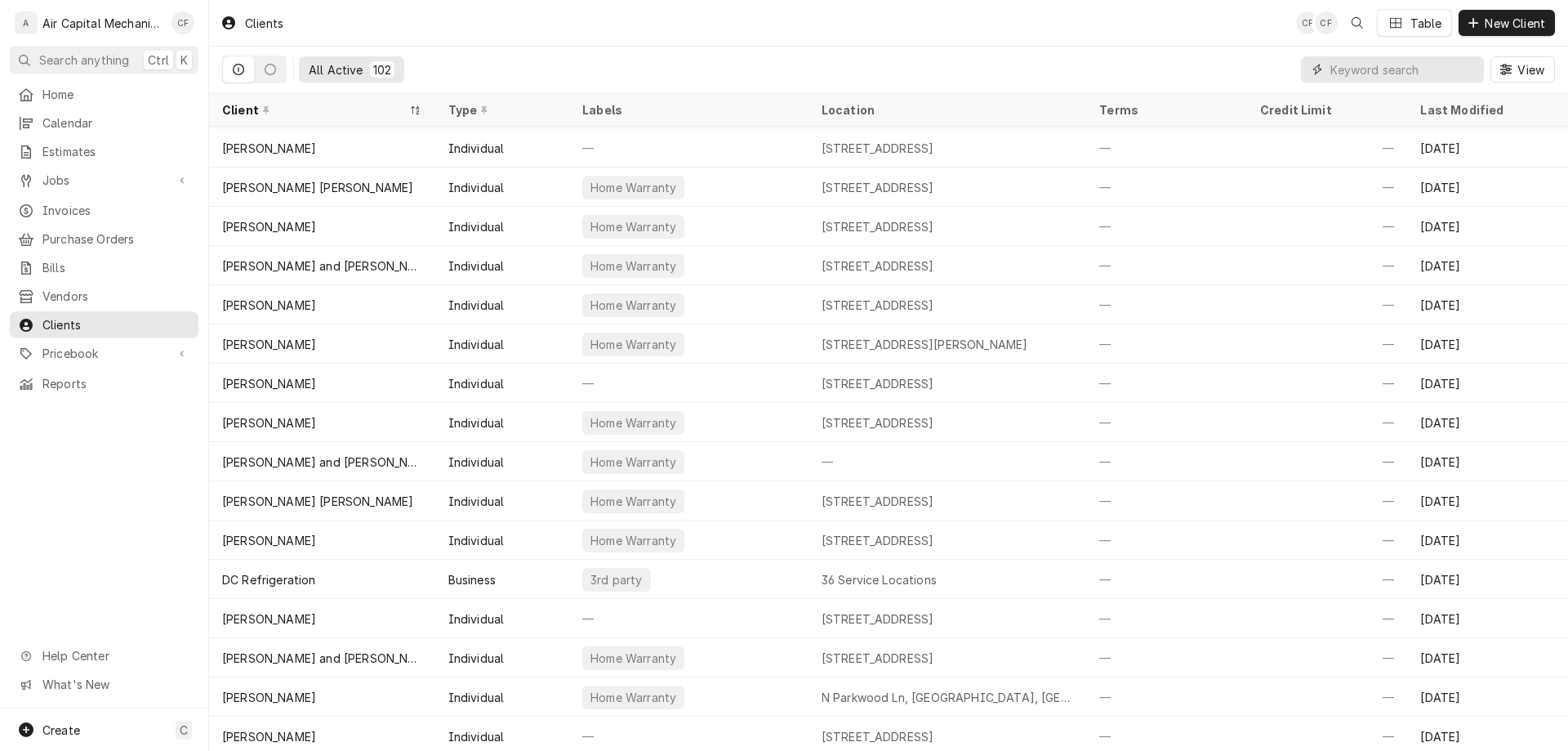
scroll to position [393, 0]
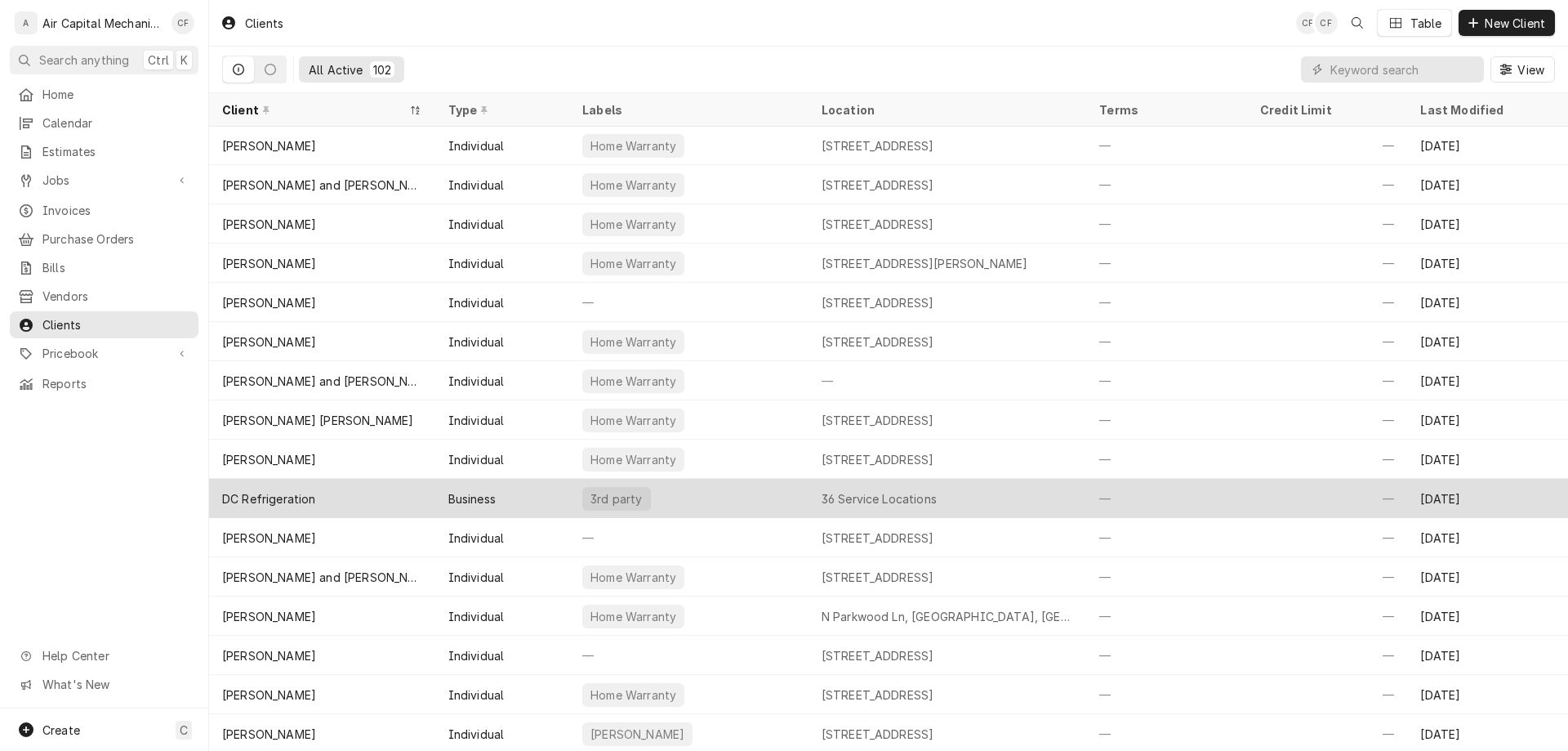
click at [383, 486] on div "DC Refrigeration" at bounding box center [322, 498] width 226 height 39
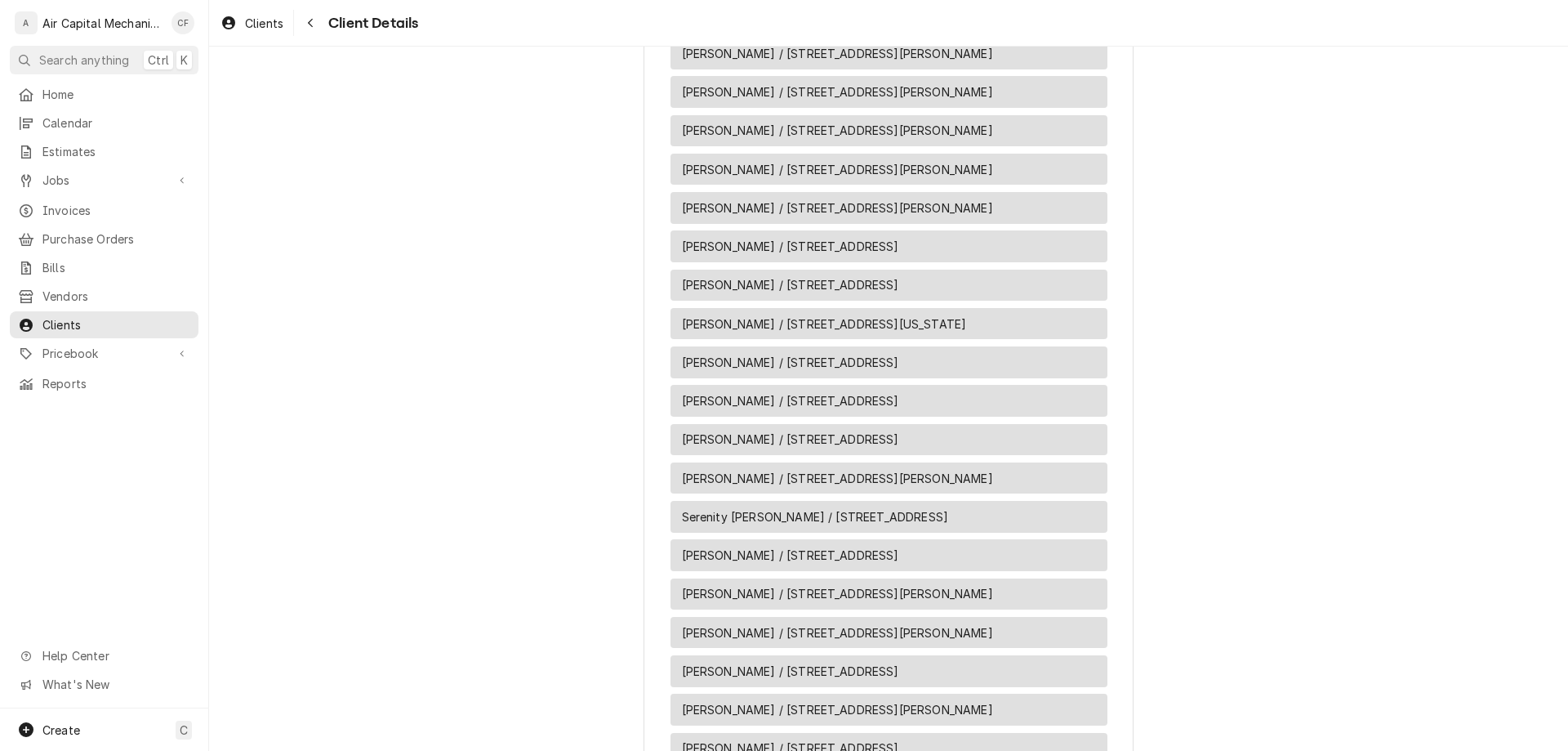
scroll to position [1915, 0]
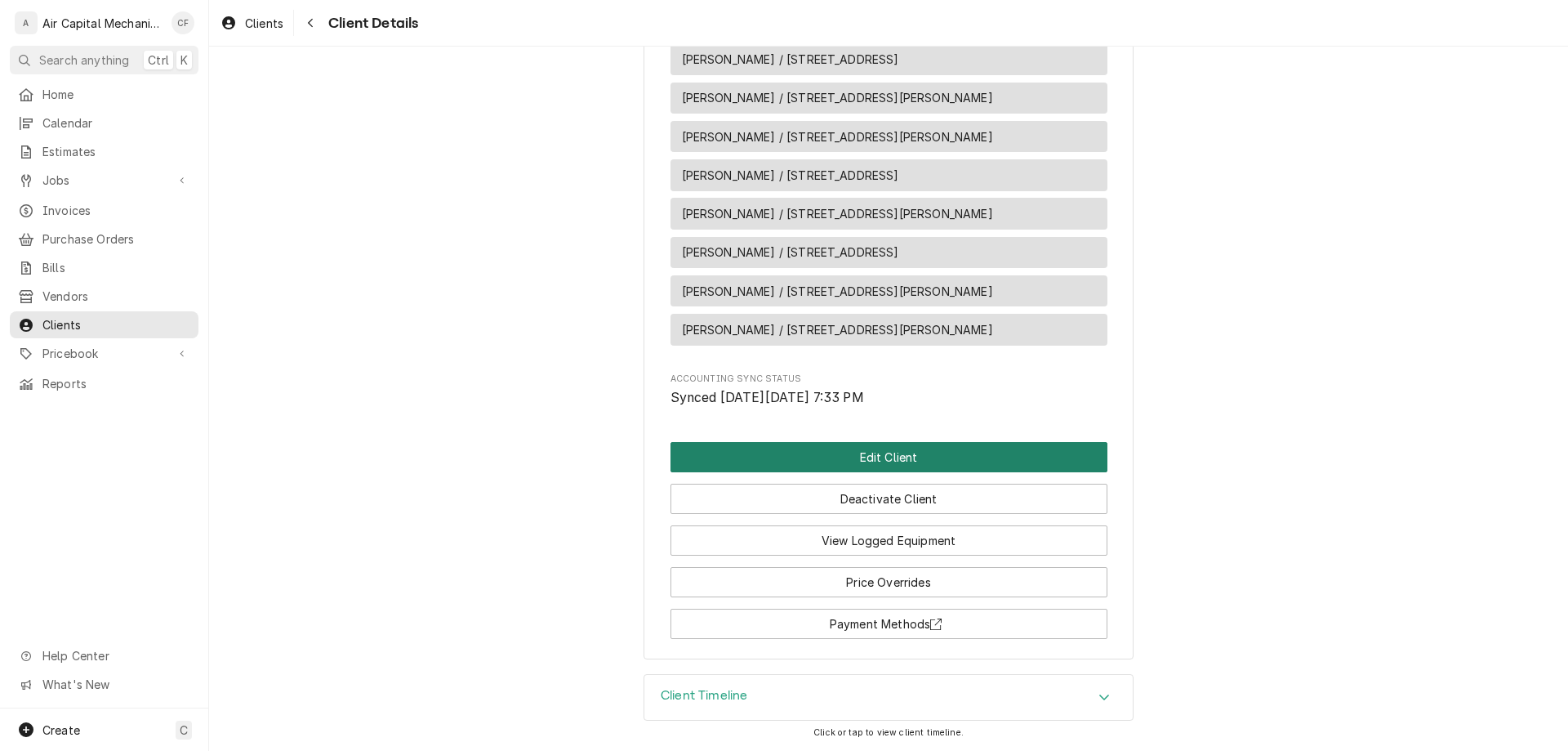
click at [808, 452] on button "Edit Client" at bounding box center [889, 457] width 437 height 30
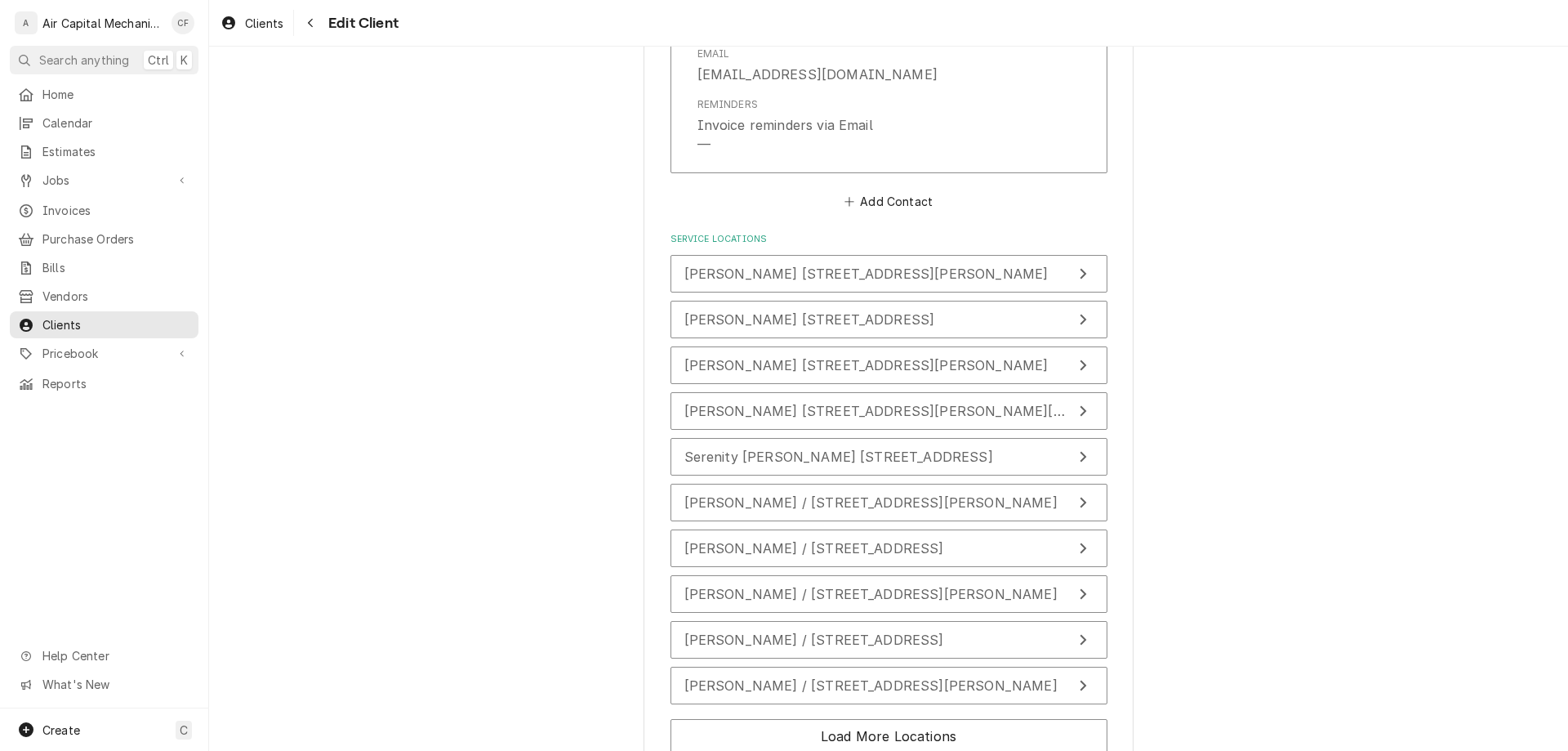
scroll to position [1497, 0]
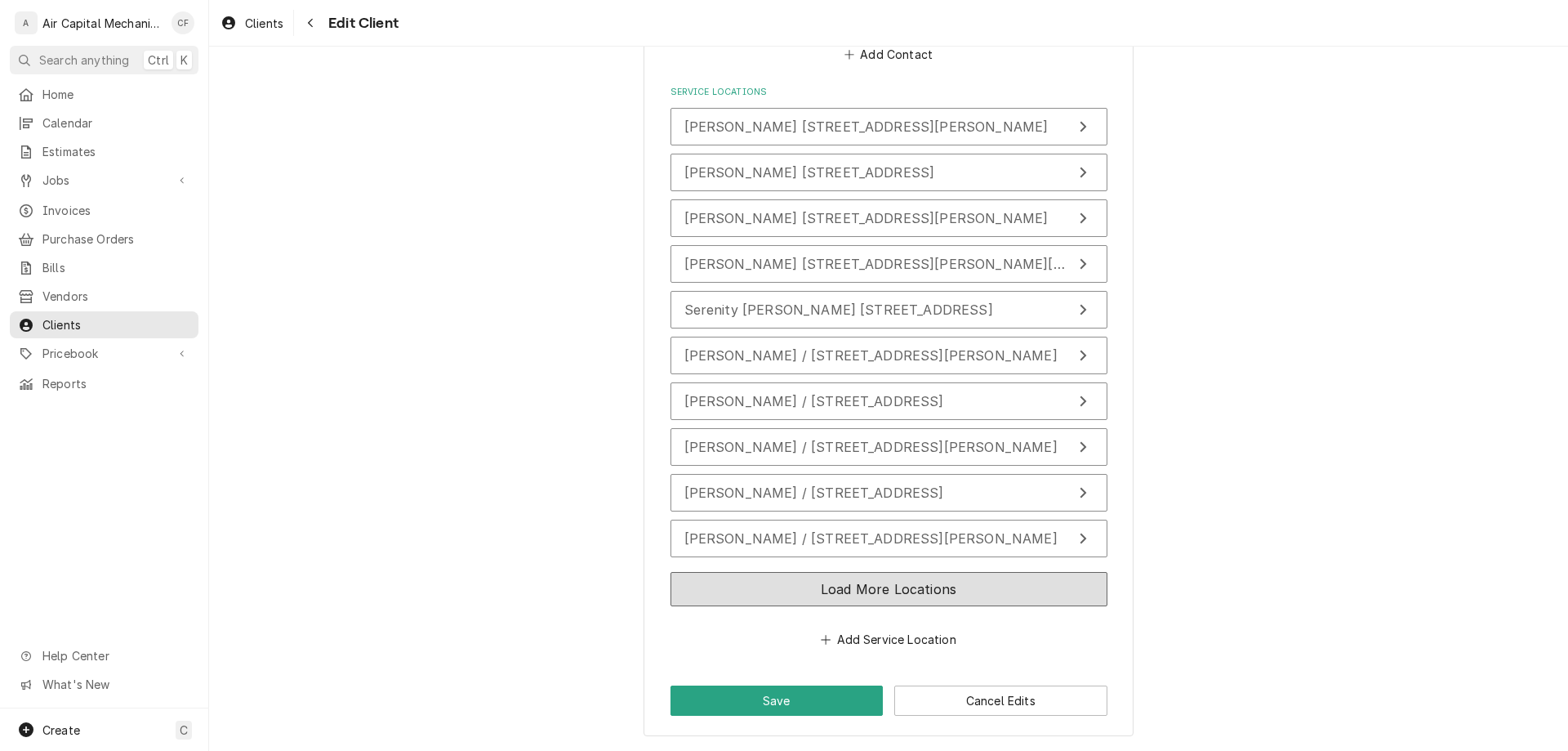
click at [831, 602] on button "Load More Locations" at bounding box center [889, 588] width 437 height 34
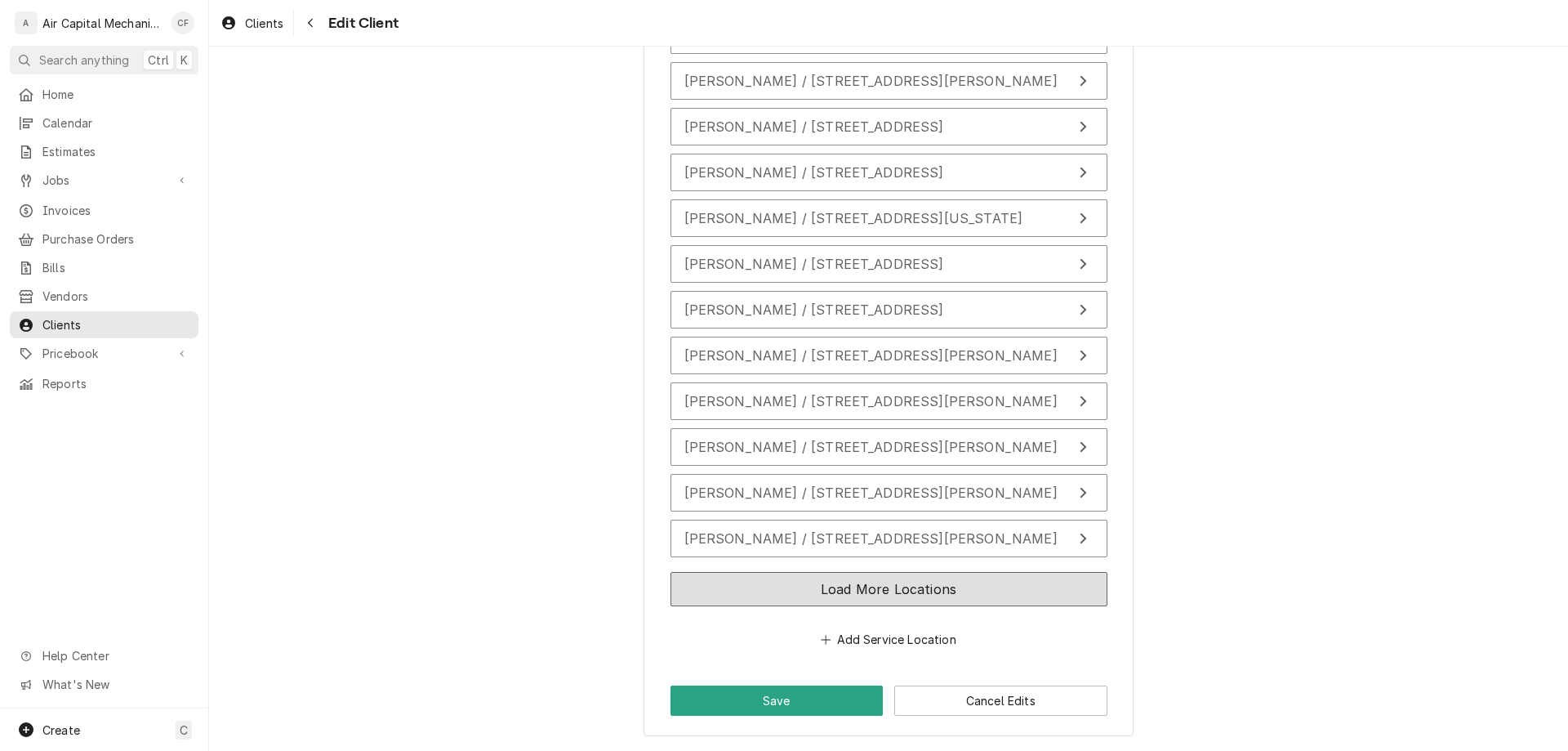
click at [805, 588] on button "Load More Locations" at bounding box center [889, 588] width 437 height 34
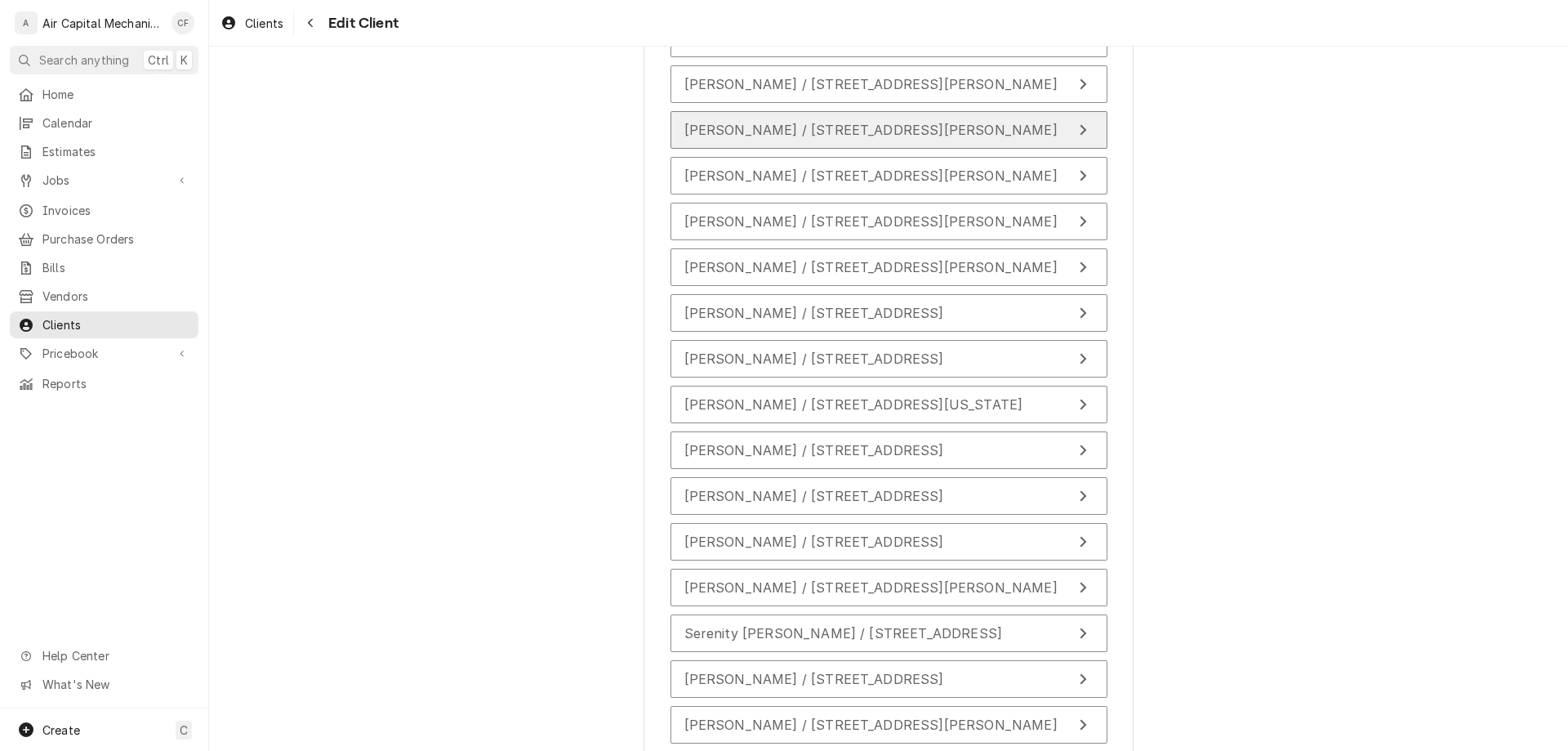
scroll to position [2242, 0]
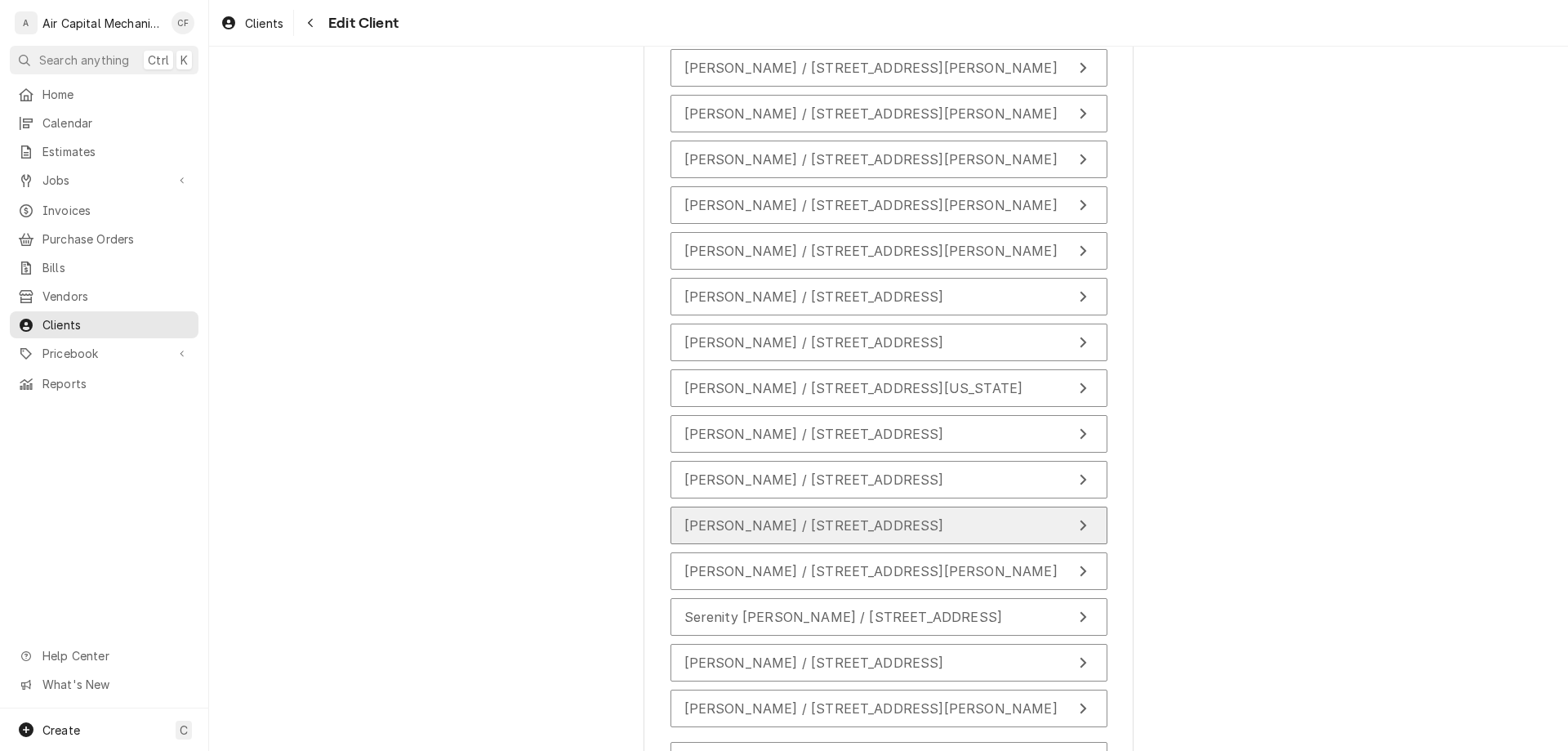
click at [772, 536] on button "[PERSON_NAME] / [STREET_ADDRESS]" at bounding box center [889, 525] width 437 height 38
type textarea "x"
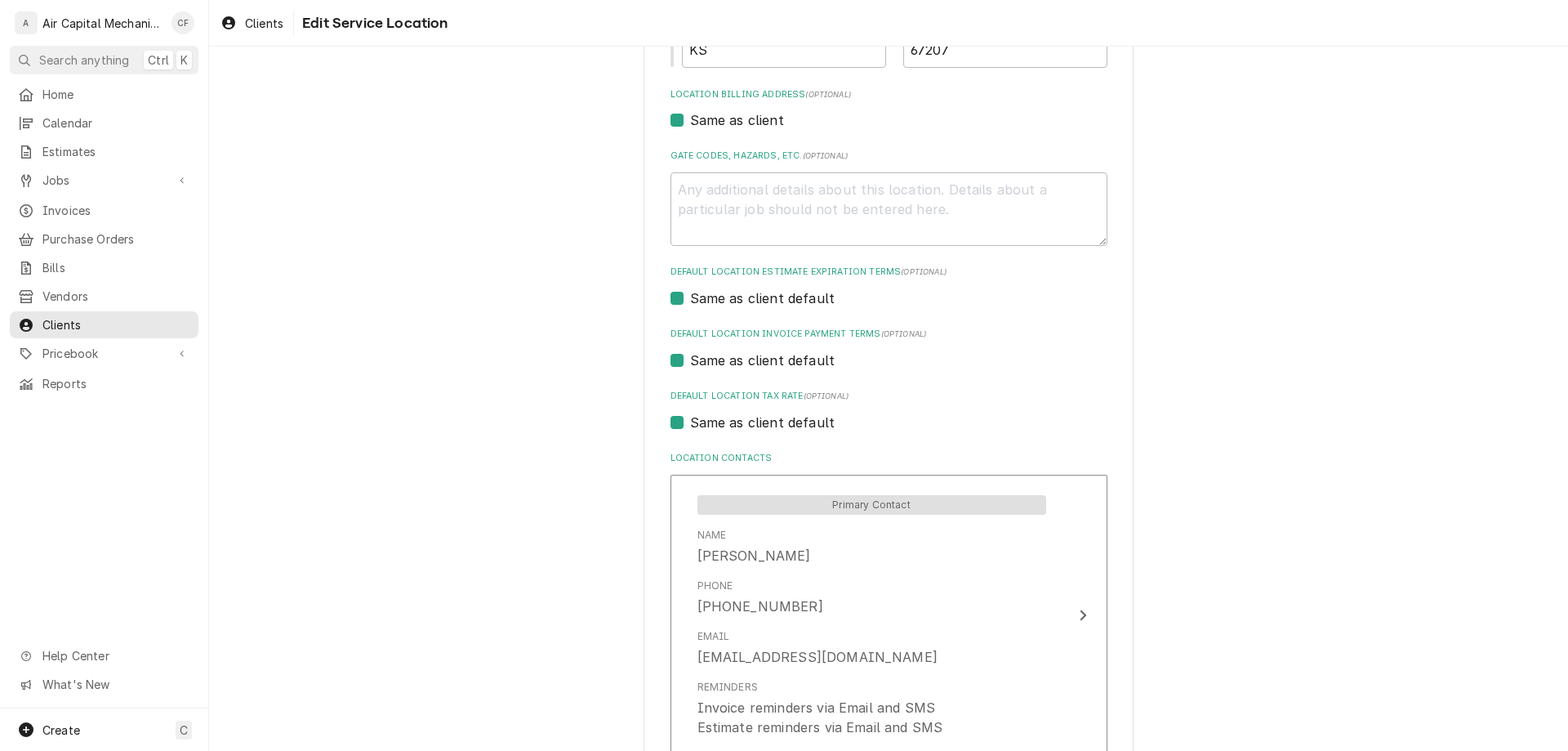
scroll to position [606, 0]
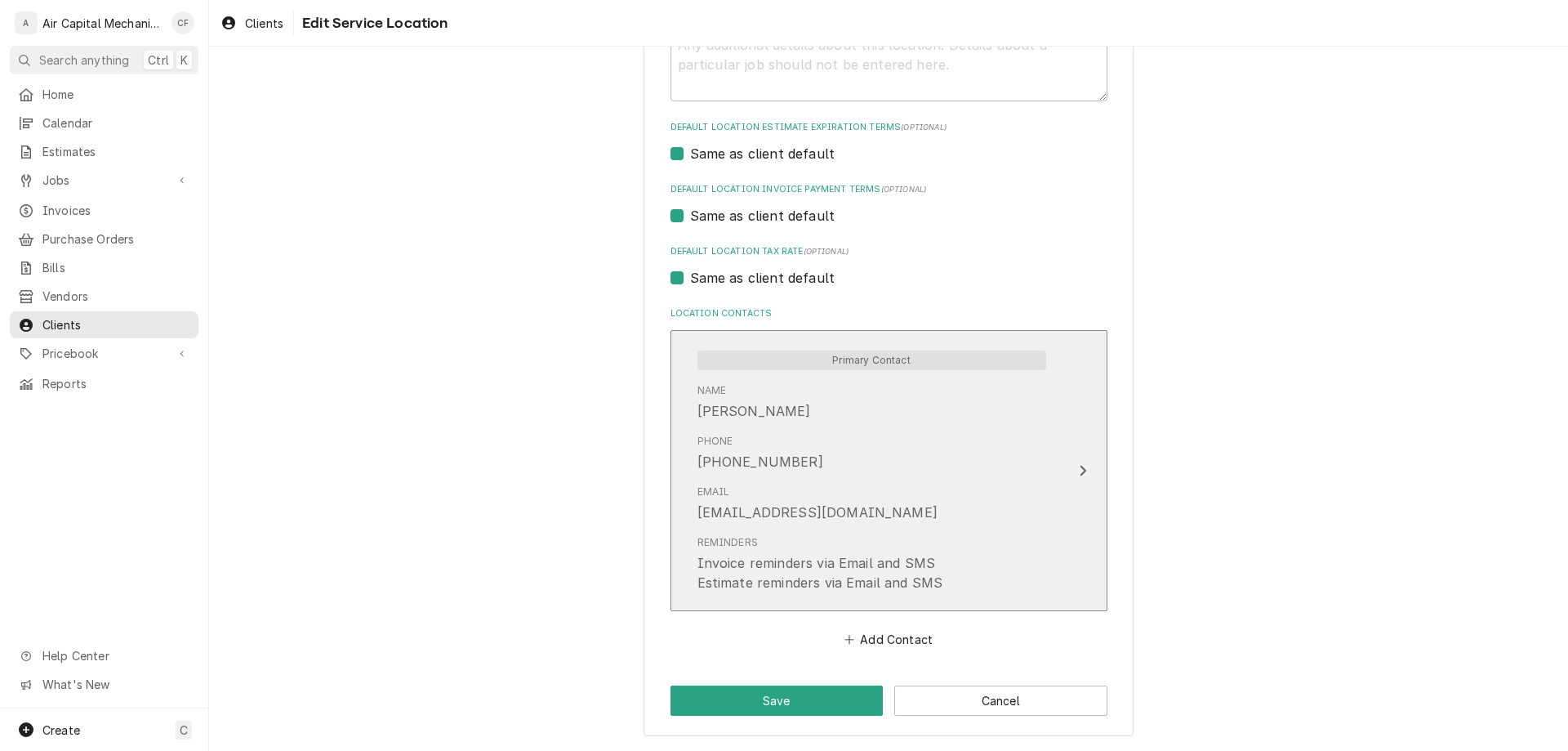
click at [775, 434] on div "Phone [PHONE_NUMBER]" at bounding box center [761, 452] width 125 height 38
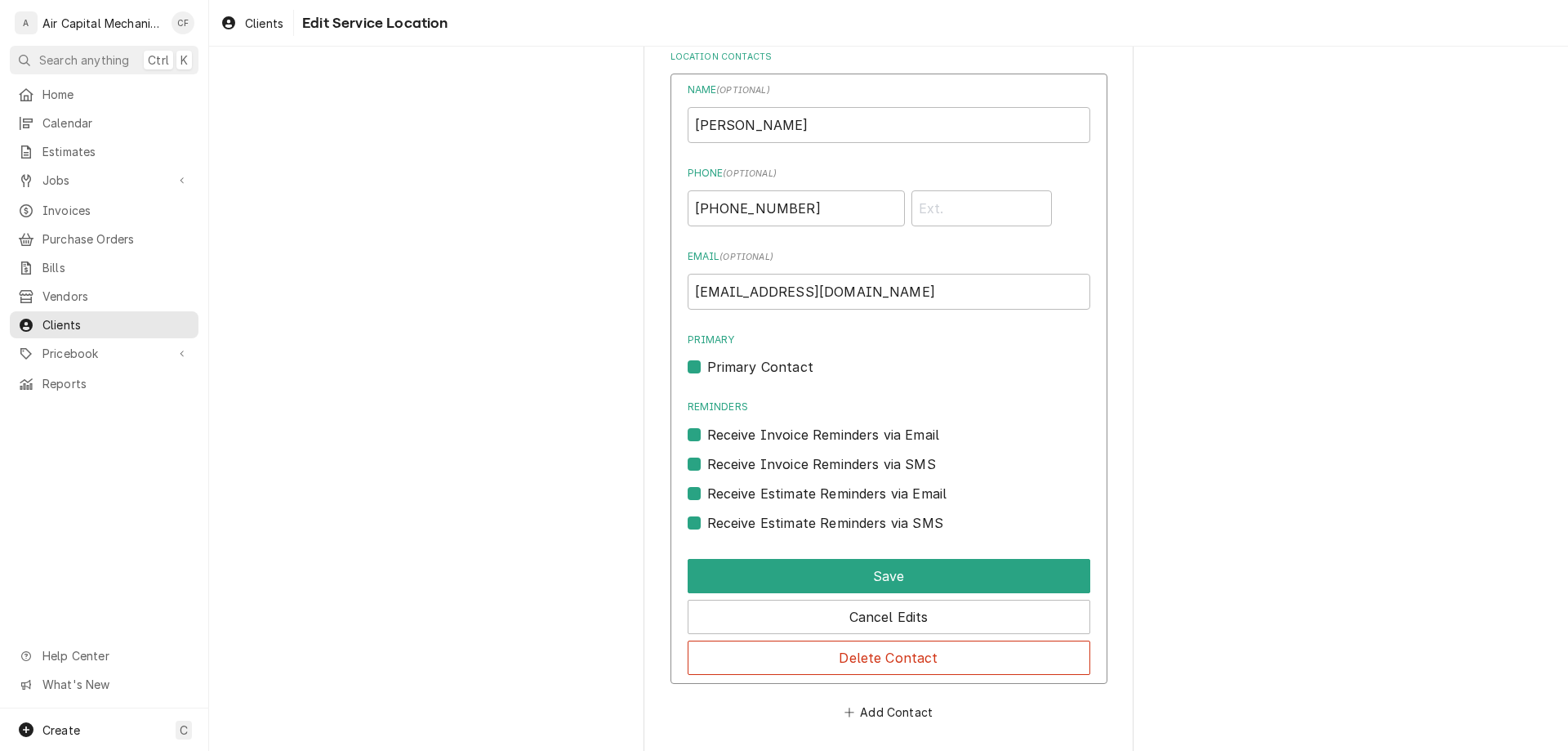
scroll to position [936, 0]
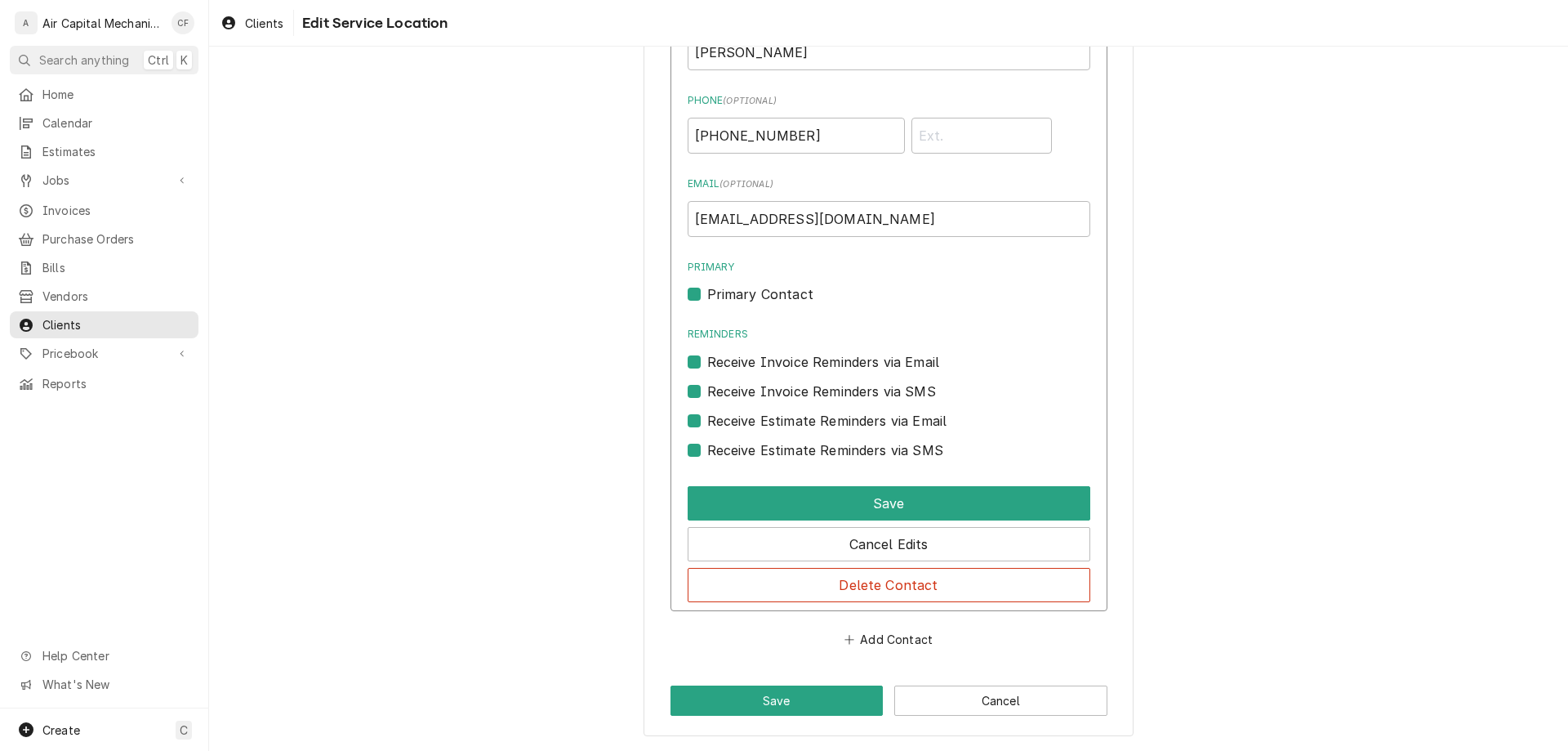
click at [769, 447] on label "Receive Estimate Reminders via SMS" at bounding box center [825, 450] width 236 height 19
click at [769, 447] on input "Contact Edit Form" at bounding box center [909, 458] width 403 height 36
checkbox input "false"
click at [766, 416] on label "Receive Estimate Reminders via Email" at bounding box center [828, 421] width 240 height 19
click at [766, 416] on input "Contact Edit Form" at bounding box center [909, 429] width 403 height 36
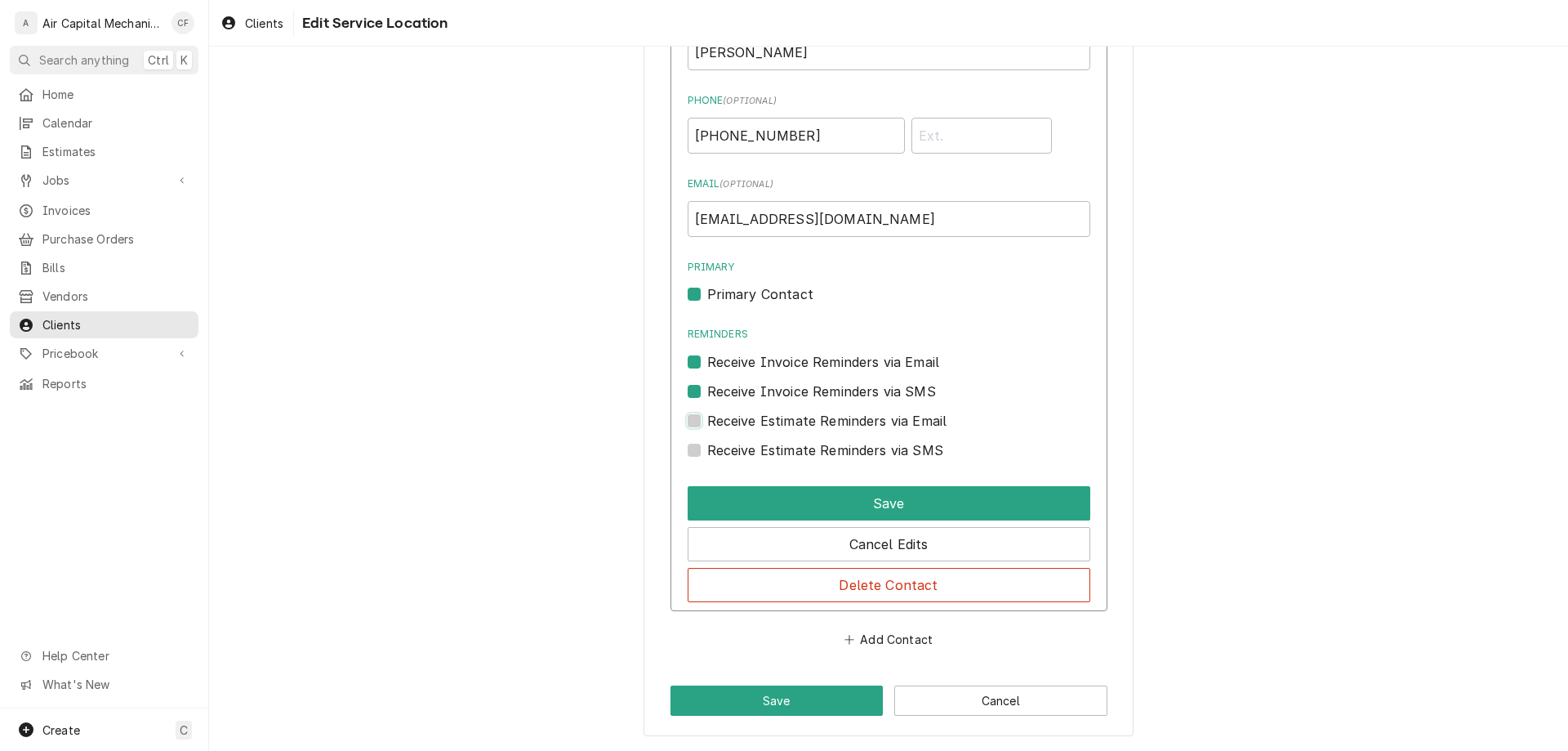
checkbox input "false"
click at [774, 397] on label "Receive Invoice Reminders via SMS" at bounding box center [822, 391] width 229 height 19
click at [774, 397] on input "Contact Edit Form" at bounding box center [909, 399] width 403 height 36
checkbox input "false"
click at [783, 360] on label "Receive Invoice Reminders via Email" at bounding box center [824, 361] width 233 height 19
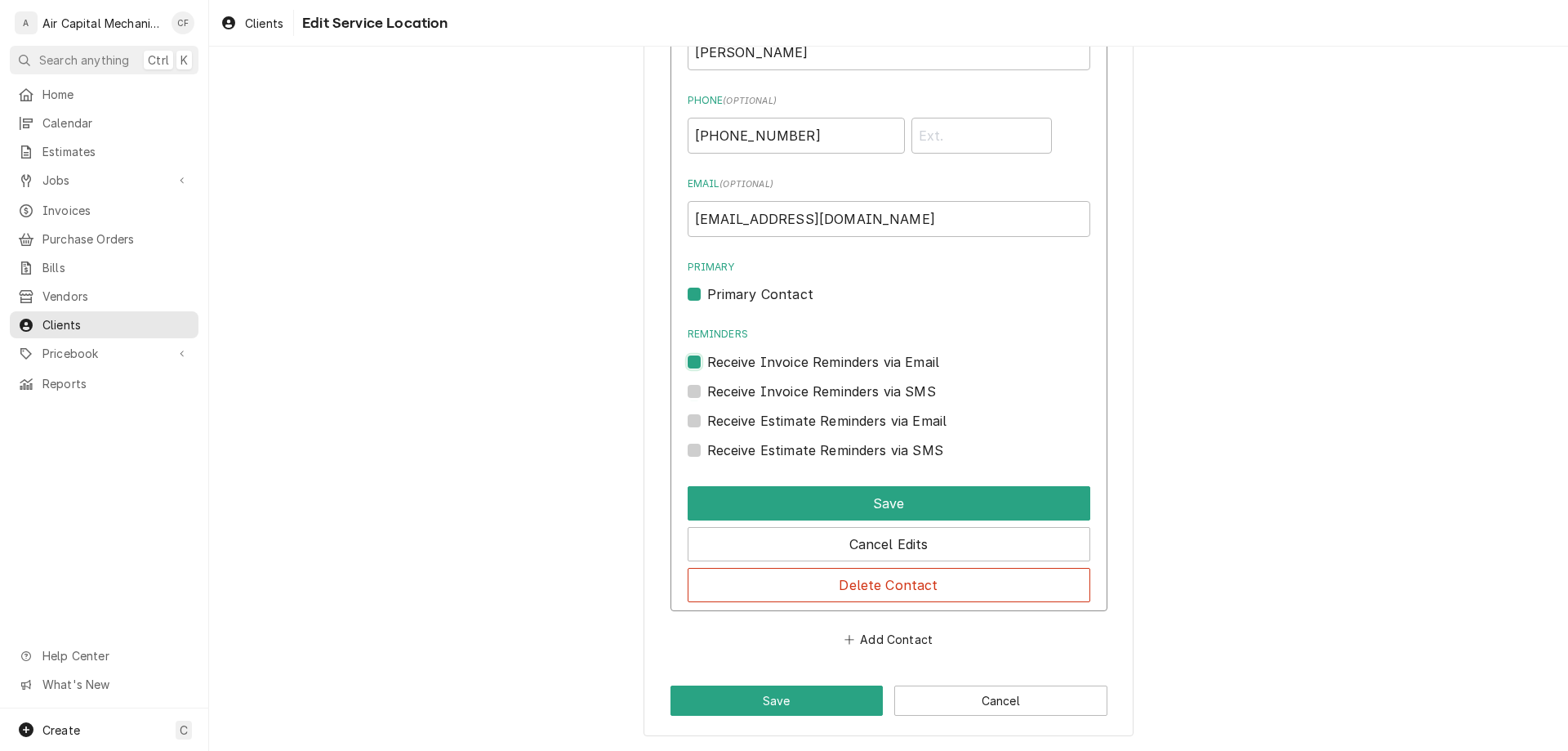
click at [783, 360] on input "Reminders" at bounding box center [909, 369] width 403 height 36
checkbox input "false"
click at [771, 295] on label "Primary Contact" at bounding box center [761, 294] width 106 height 19
click at [771, 295] on input "Primary" at bounding box center [909, 302] width 403 height 36
checkbox input "false"
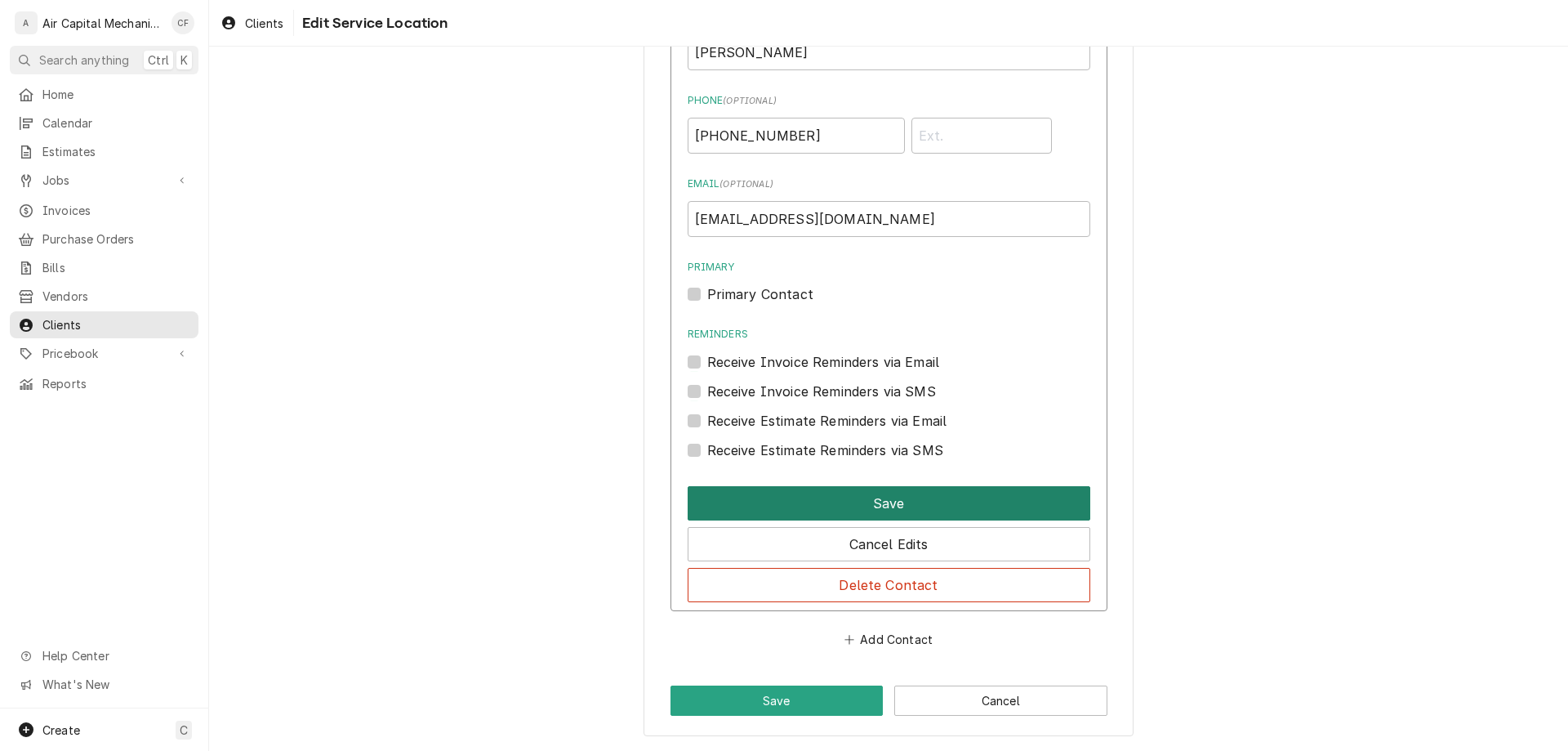
click at [842, 504] on button "Save" at bounding box center [890, 503] width 403 height 34
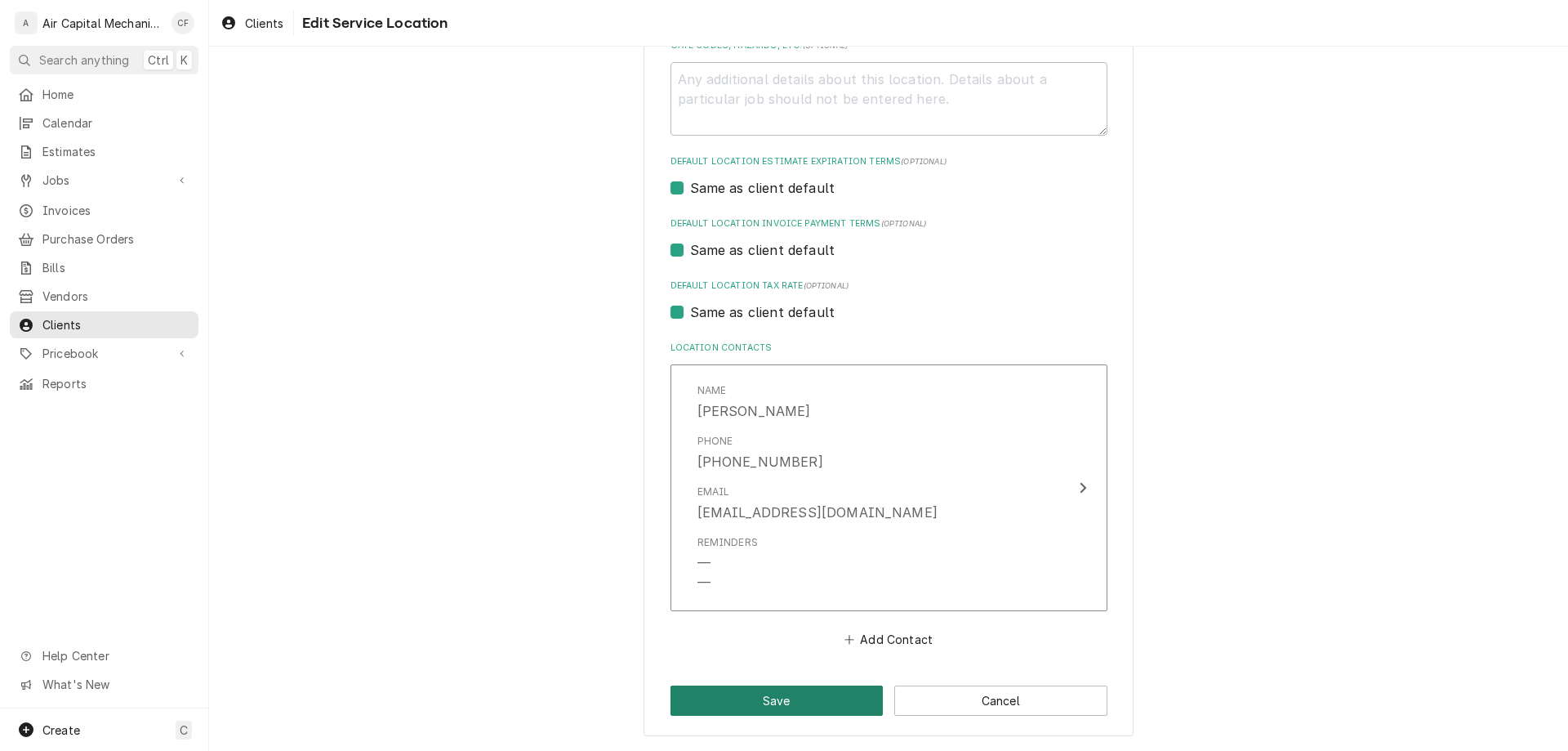
click at [793, 708] on button "Save" at bounding box center [776, 701] width 213 height 30
type textarea "x"
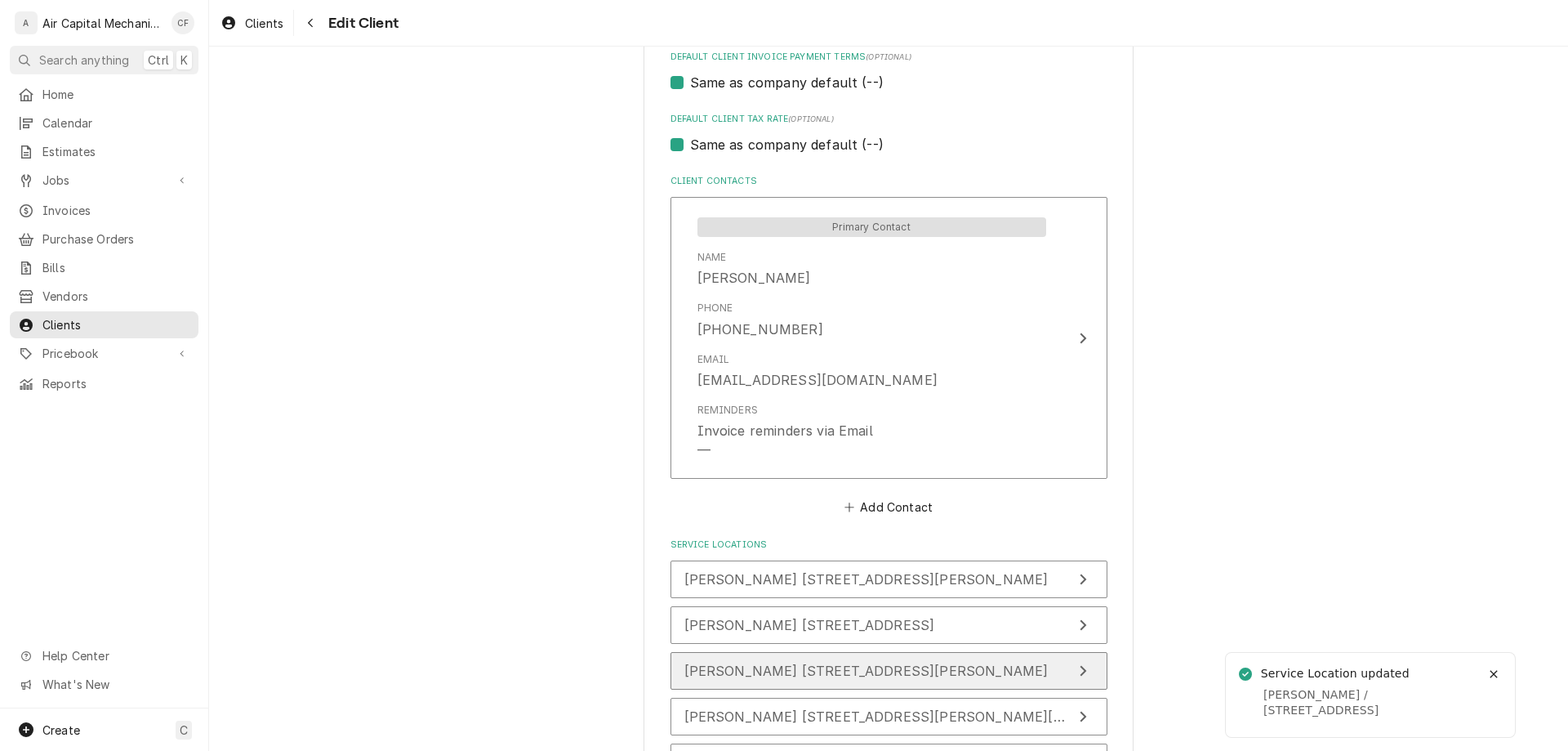
scroll to position [1024, 0]
